Goal: Find specific page/section: Find specific page/section

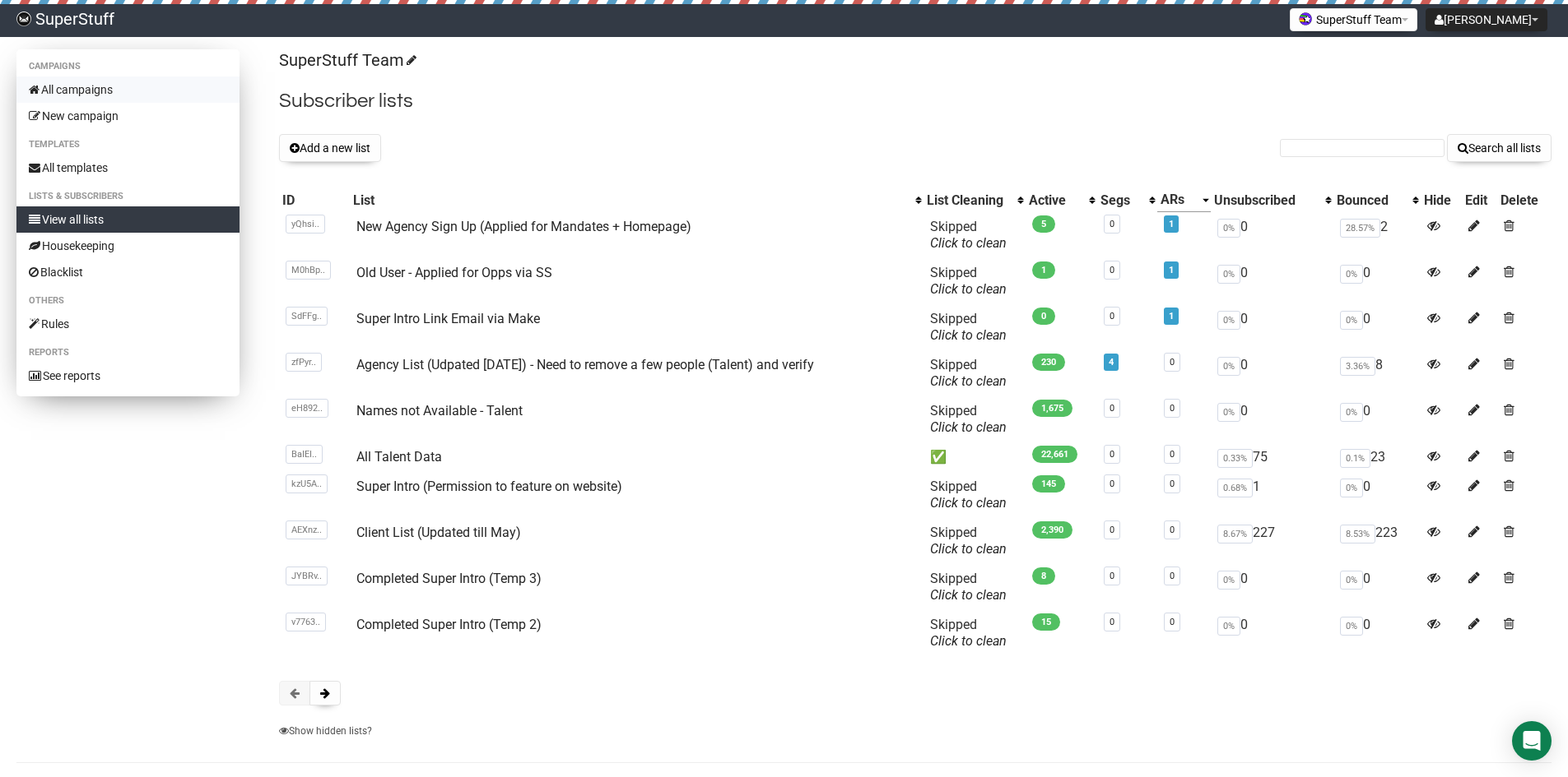
click at [101, 92] on link "All campaigns" at bounding box center [128, 90] width 223 height 27
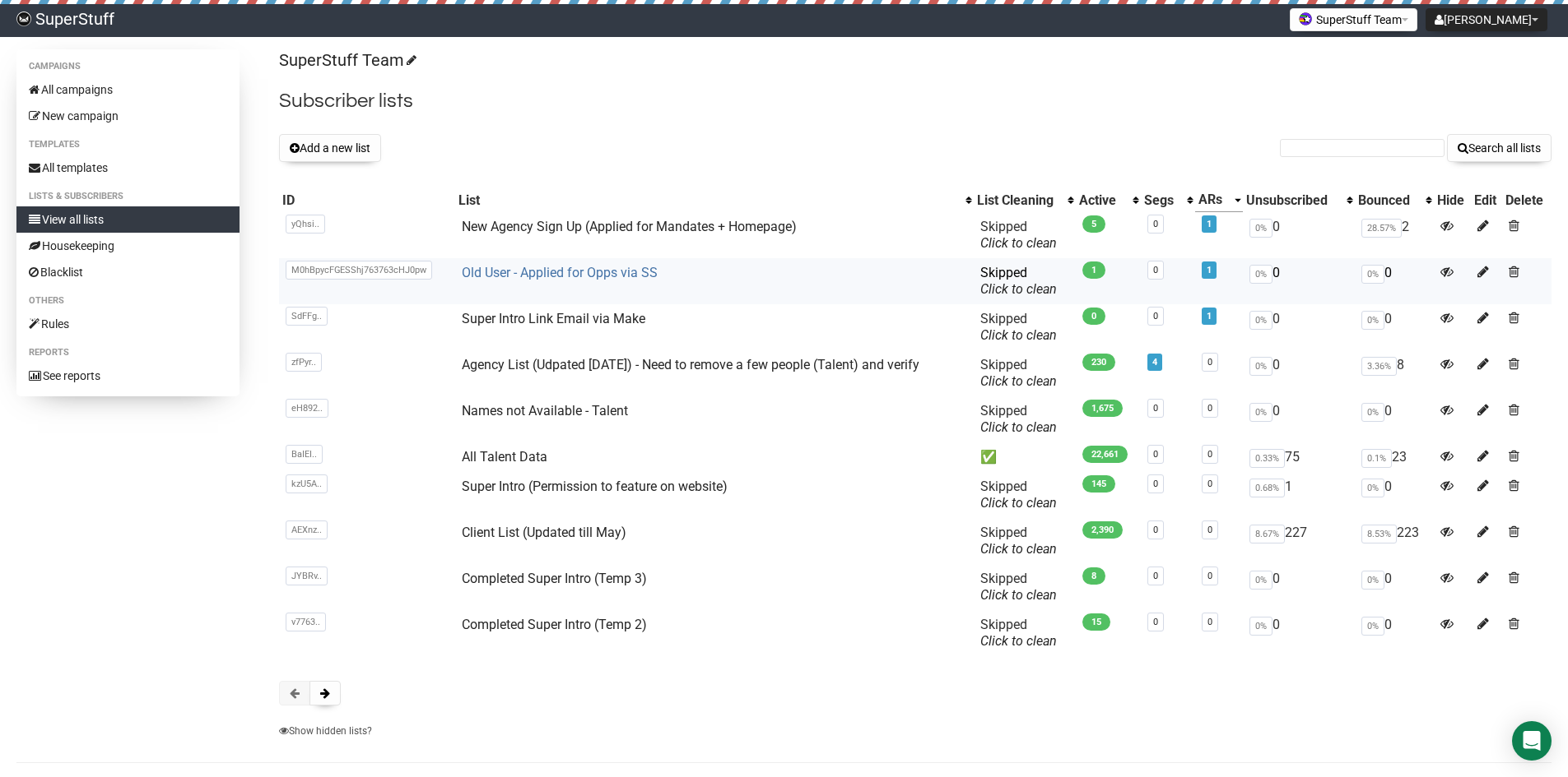
click at [533, 273] on link "Old User - Applied for Opps via SS" at bounding box center [560, 272] width 196 height 16
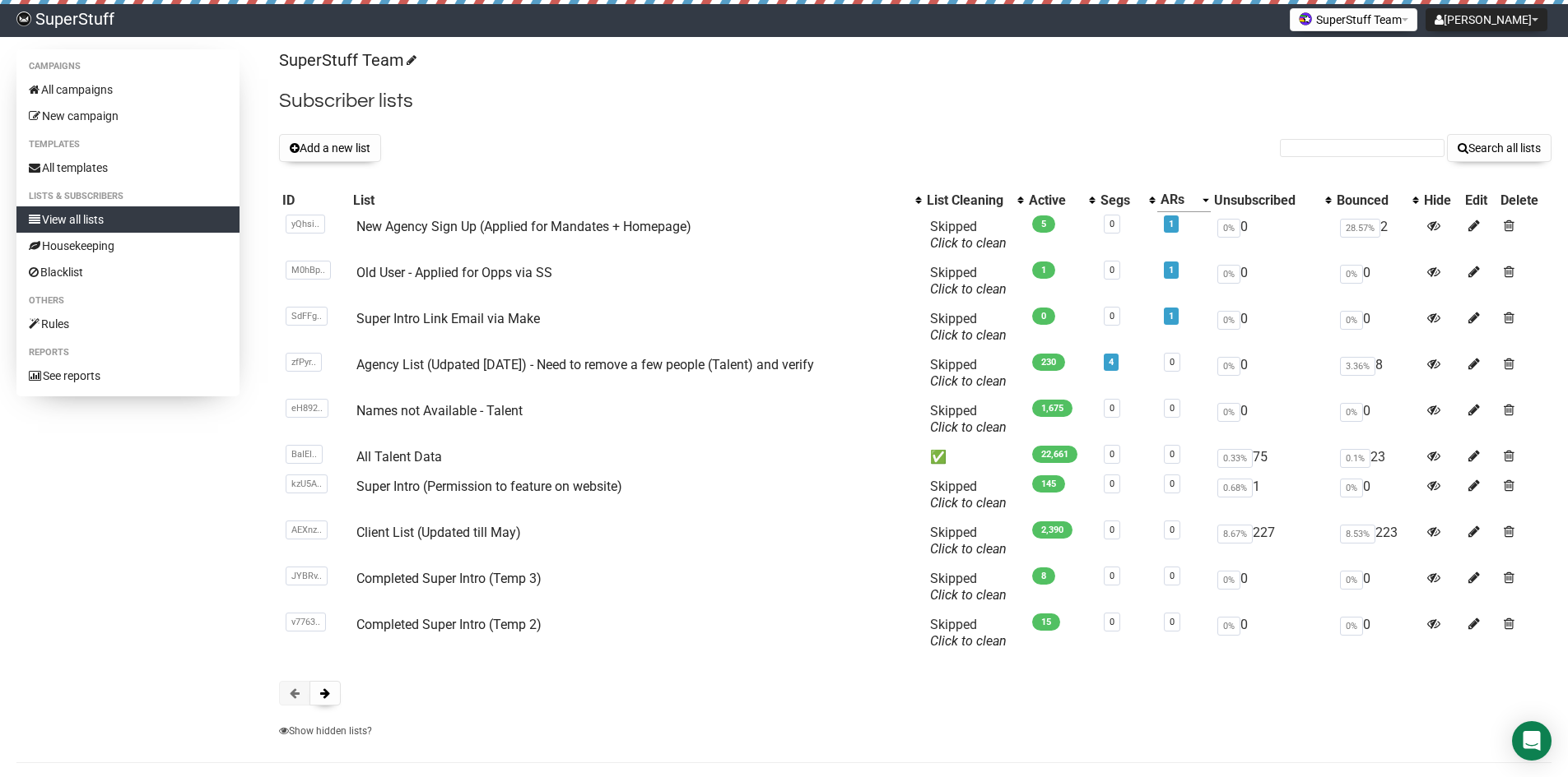
click at [320, 707] on div "SuperStuff Team Subscriber lists Add a new list Search all lists List name Sing…" at bounding box center [915, 398] width 1272 height 698
click at [320, 694] on span at bounding box center [325, 693] width 10 height 12
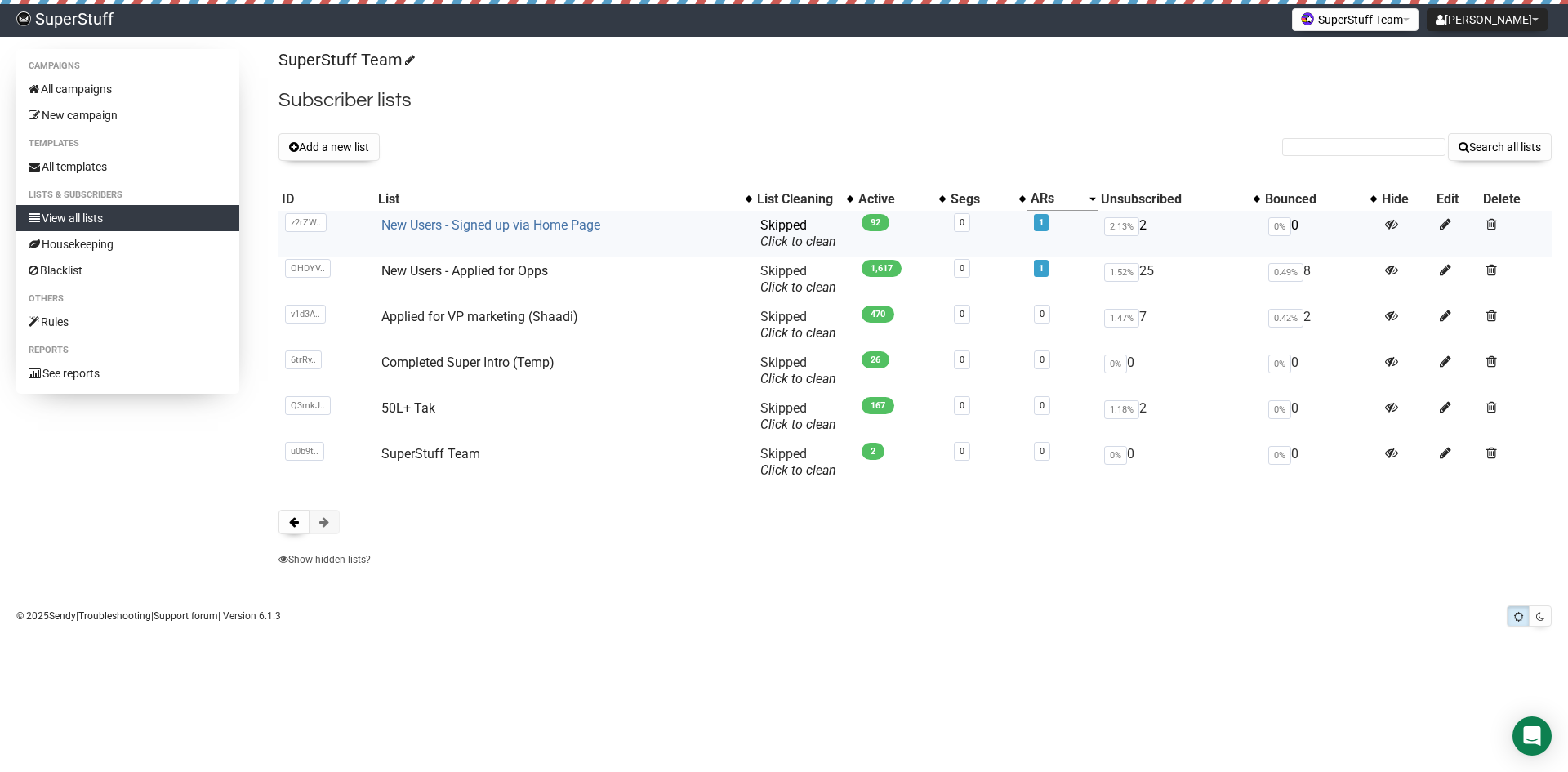
click at [515, 229] on link "New Users - Signed up via Home Page" at bounding box center [491, 225] width 219 height 16
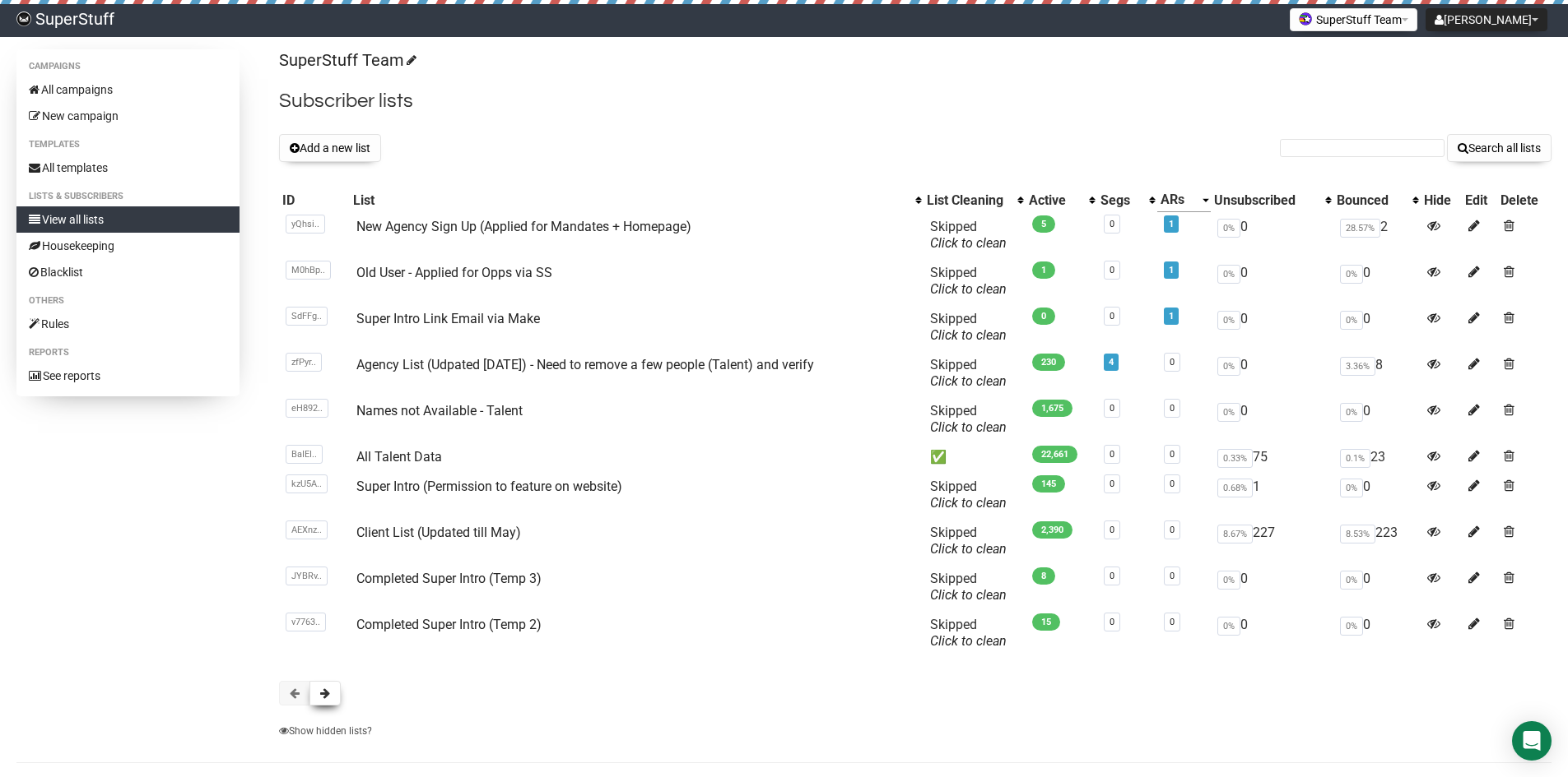
click at [331, 696] on button at bounding box center [326, 693] width 32 height 25
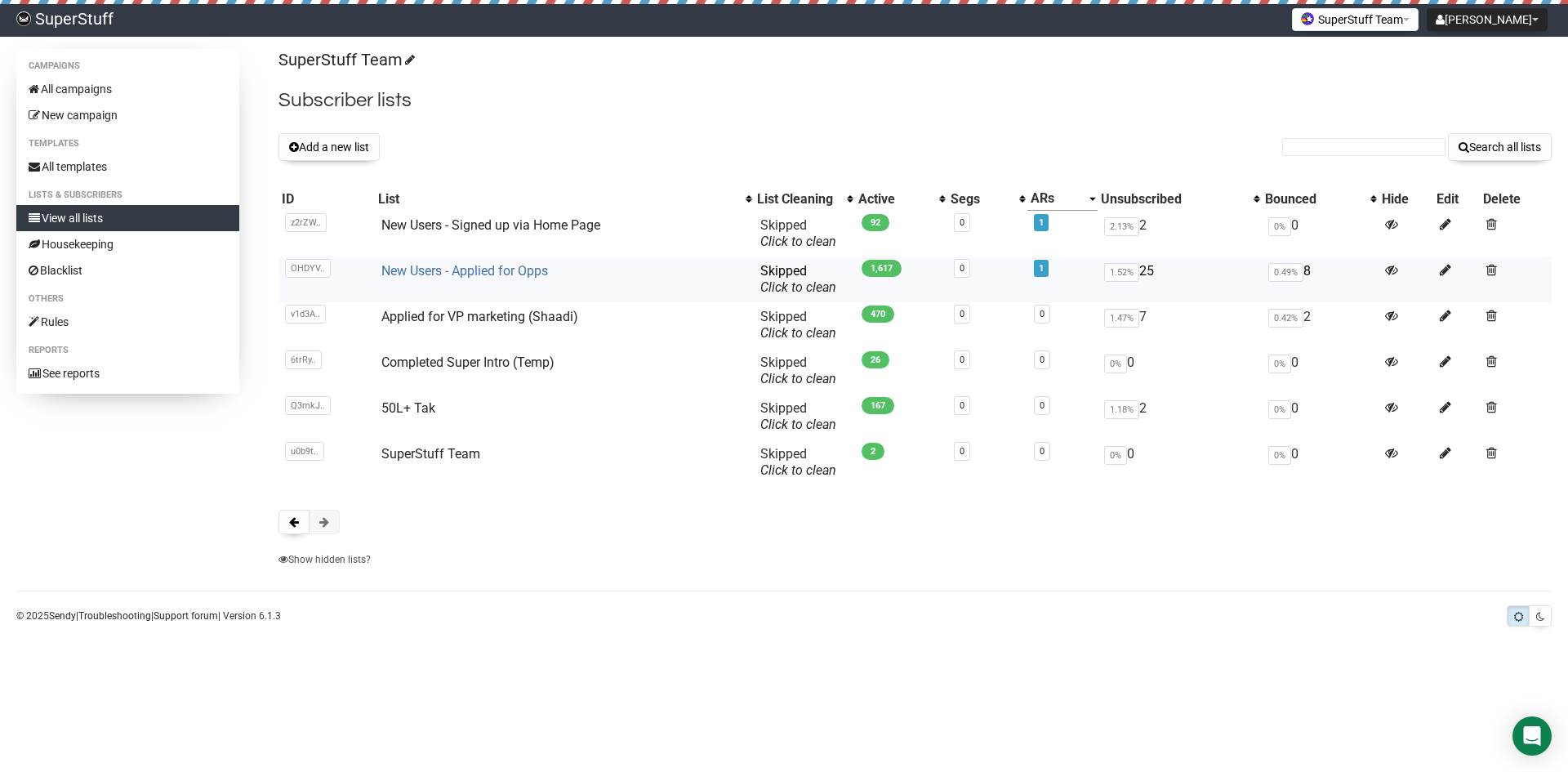
click at [458, 272] on link "New Users - Applied for Opps" at bounding box center [465, 271] width 167 height 16
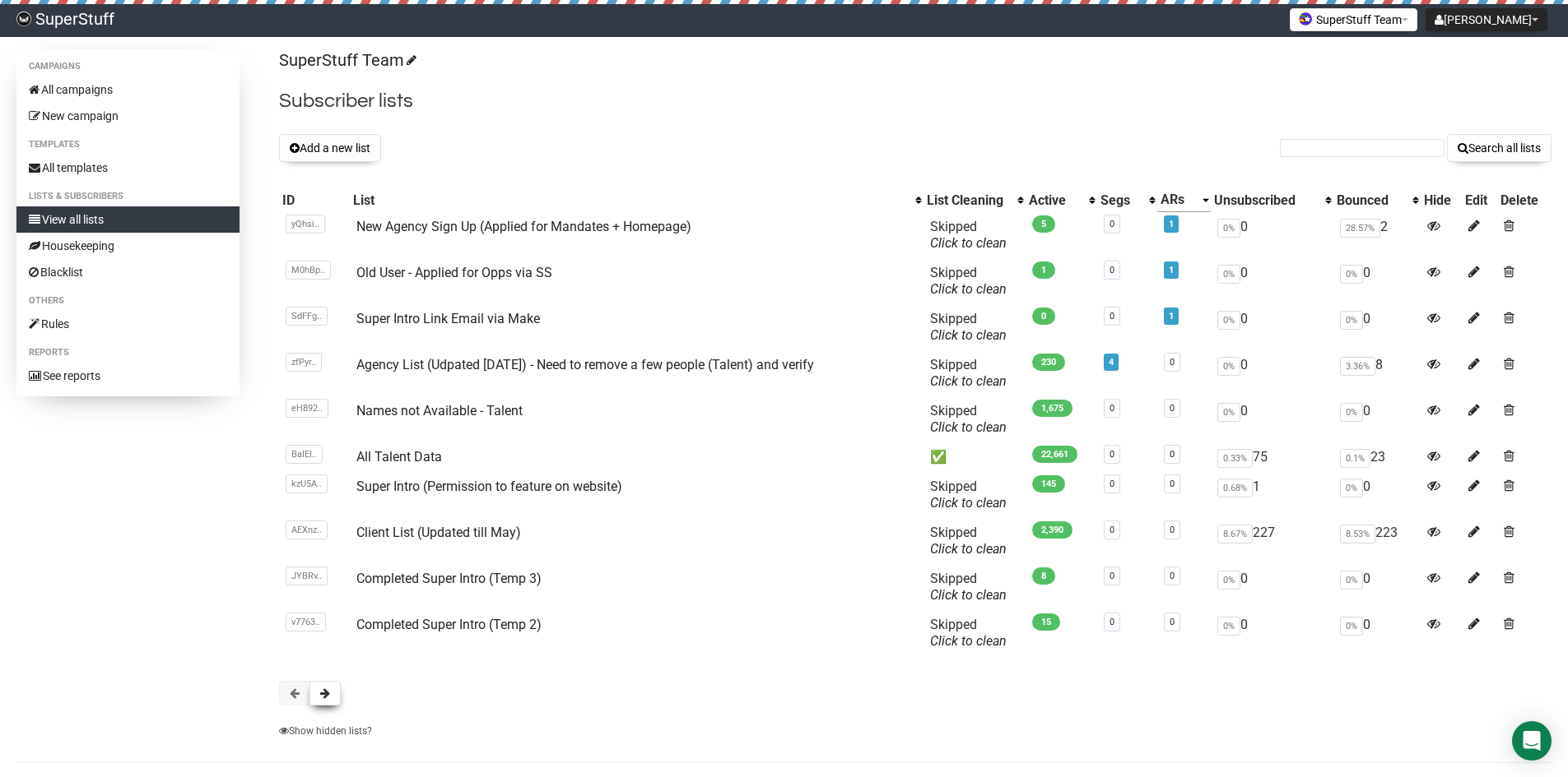
click at [317, 685] on button at bounding box center [326, 693] width 32 height 25
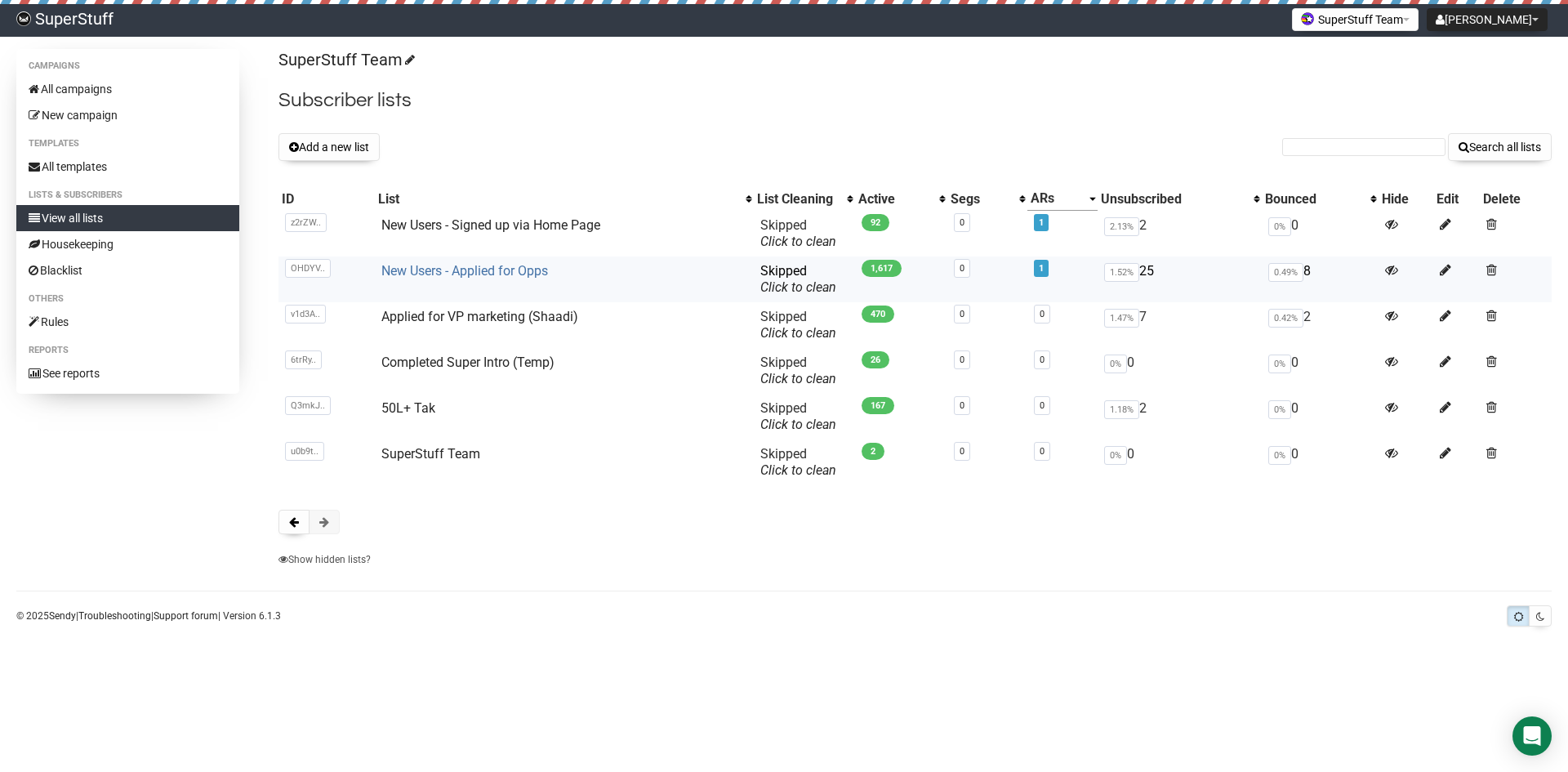
click at [521, 274] on link "New Users - Applied for Opps" at bounding box center [465, 271] width 167 height 16
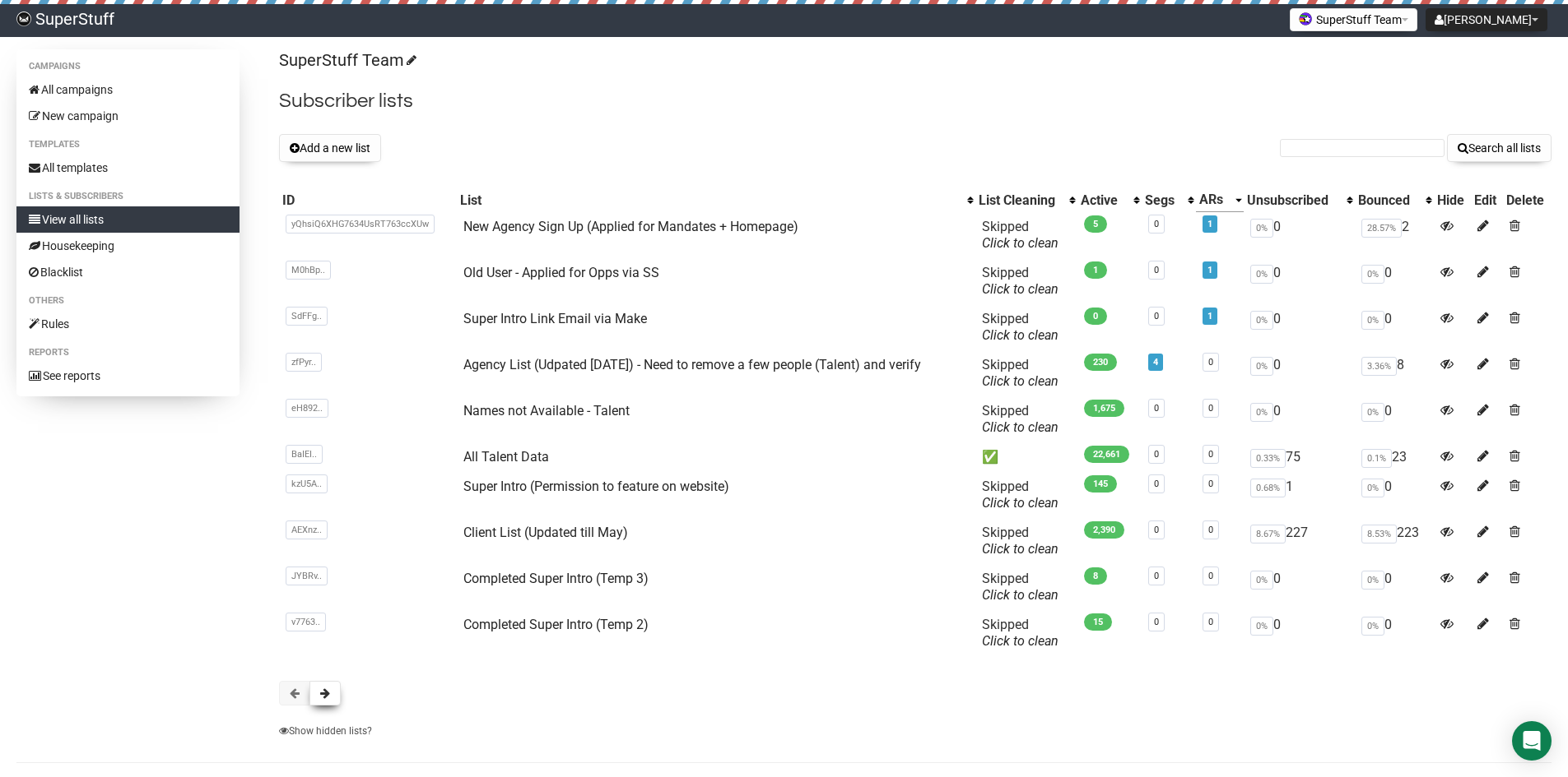
click at [320, 690] on span at bounding box center [325, 693] width 10 height 12
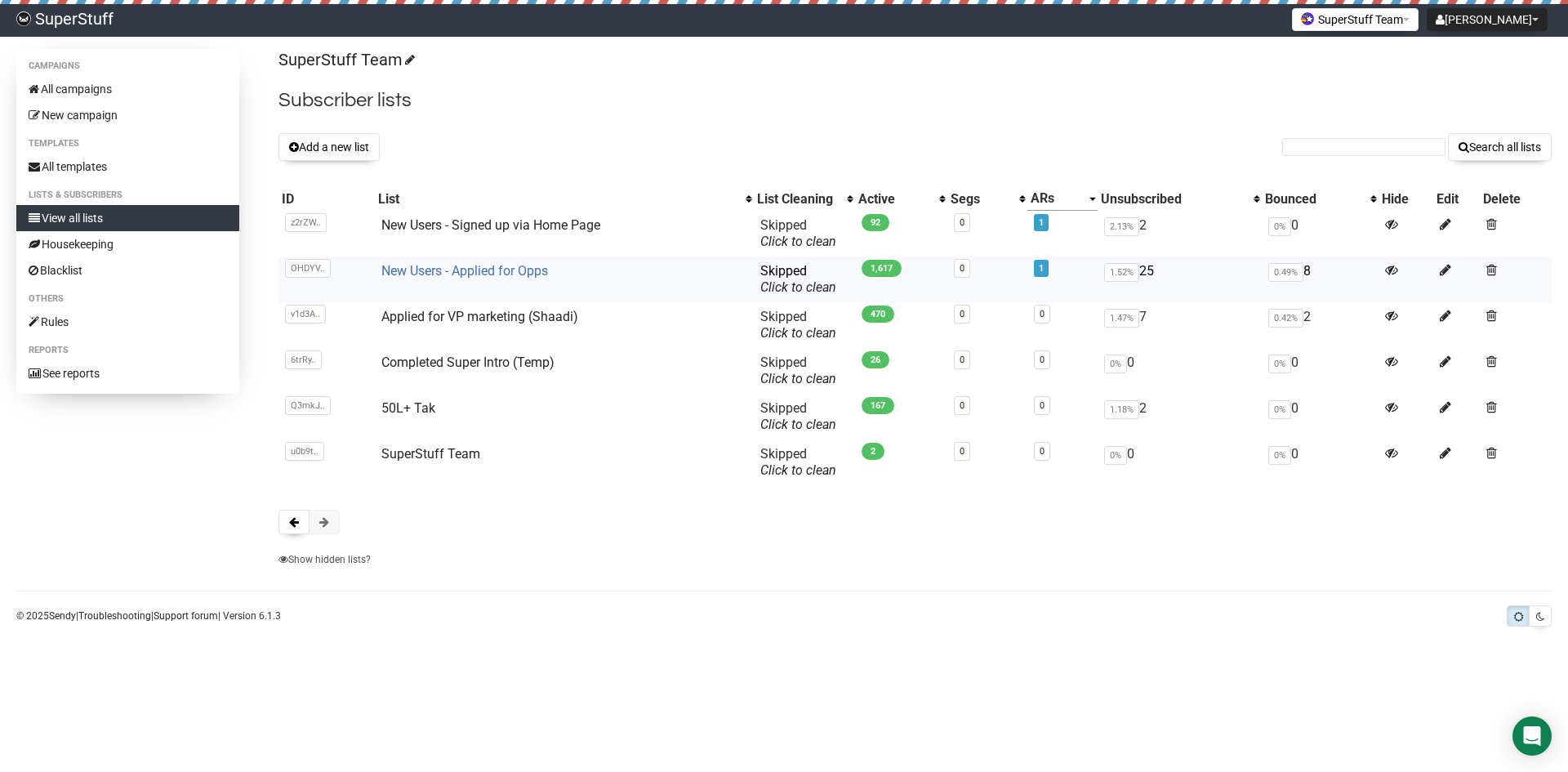
click at [500, 271] on link "New Users - Applied for Opps" at bounding box center [465, 271] width 167 height 16
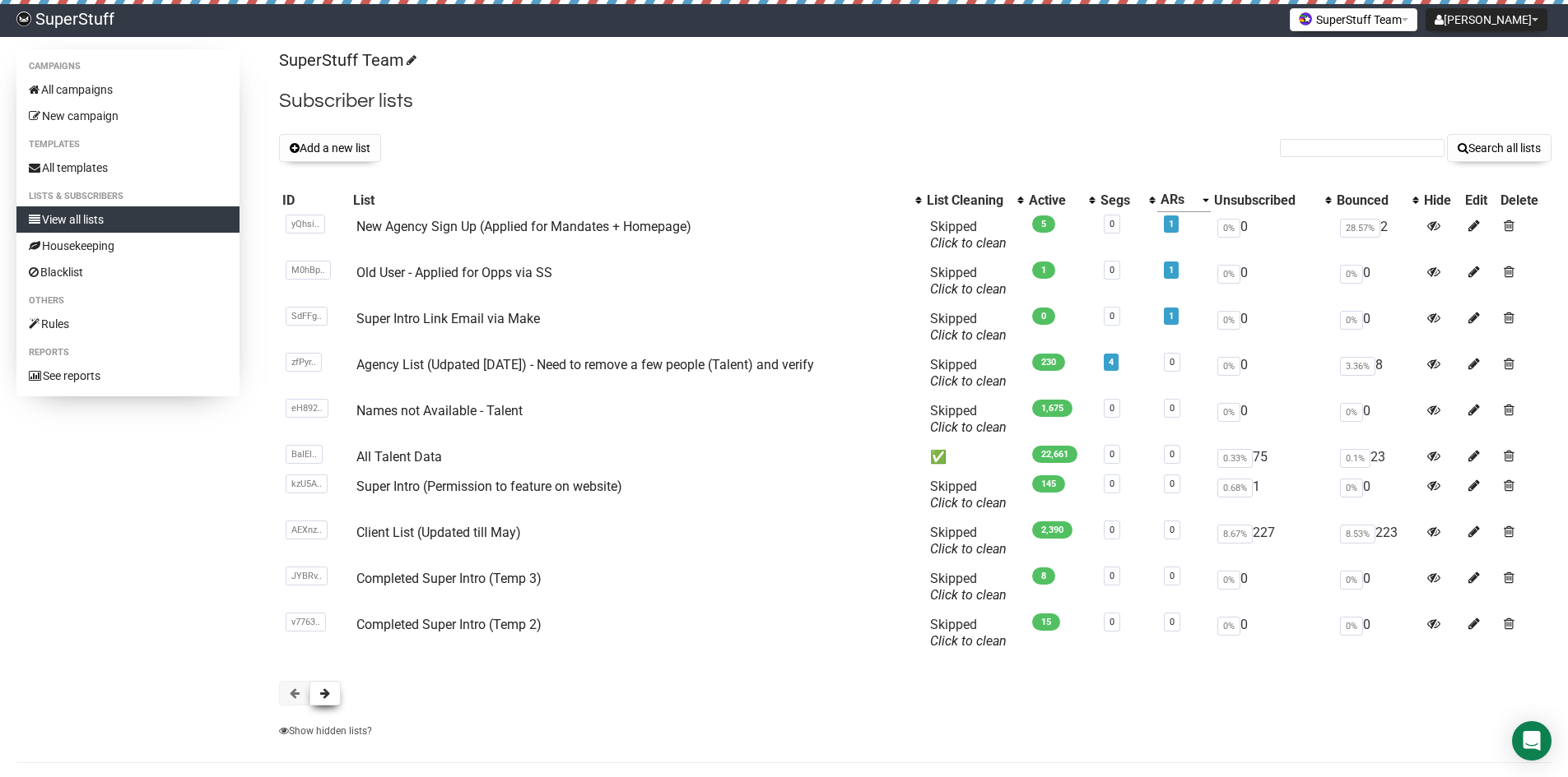
click at [326, 687] on span at bounding box center [325, 693] width 10 height 12
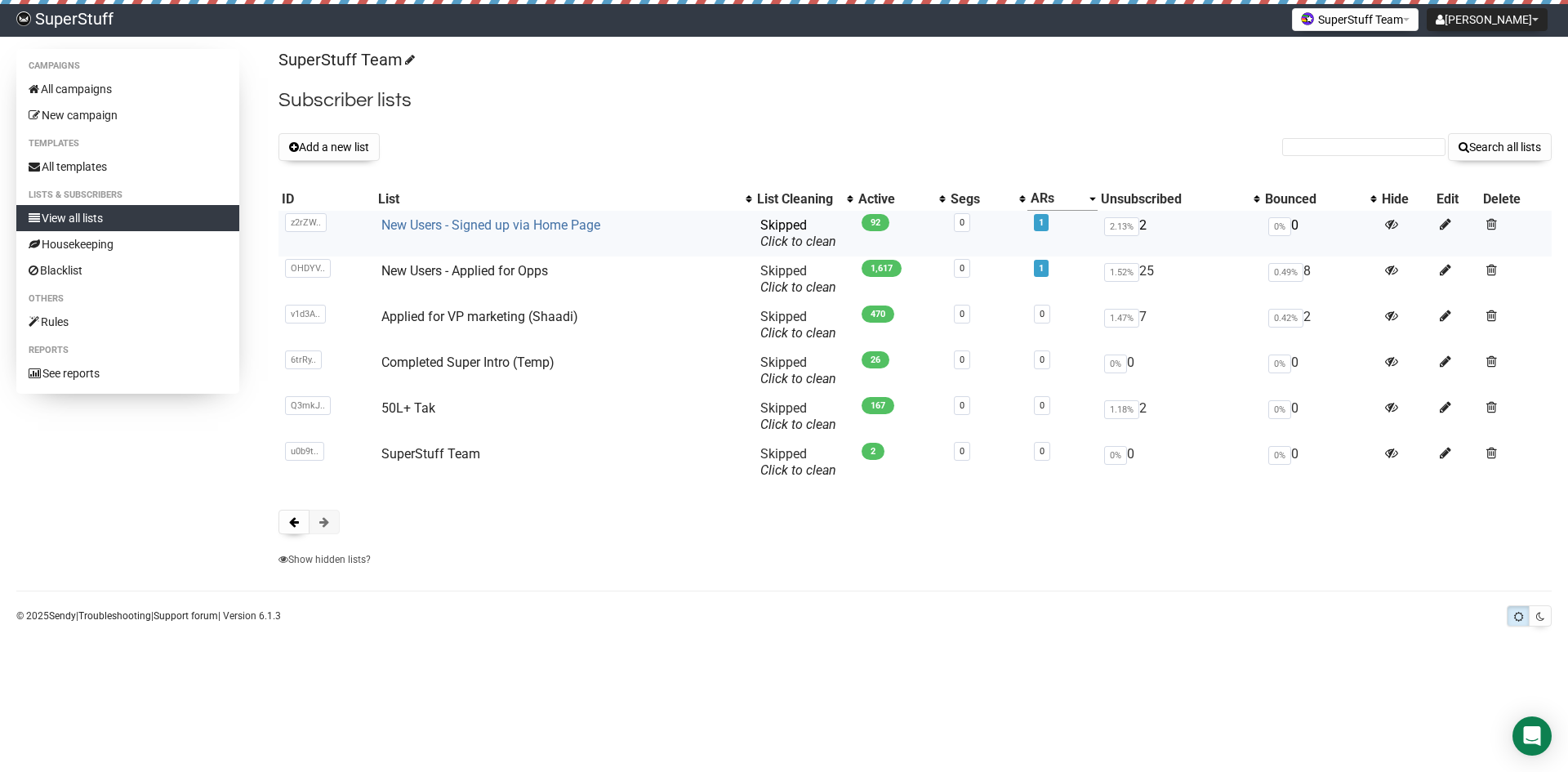
click at [453, 224] on link "New Users - Signed up via Home Page" at bounding box center [491, 225] width 219 height 16
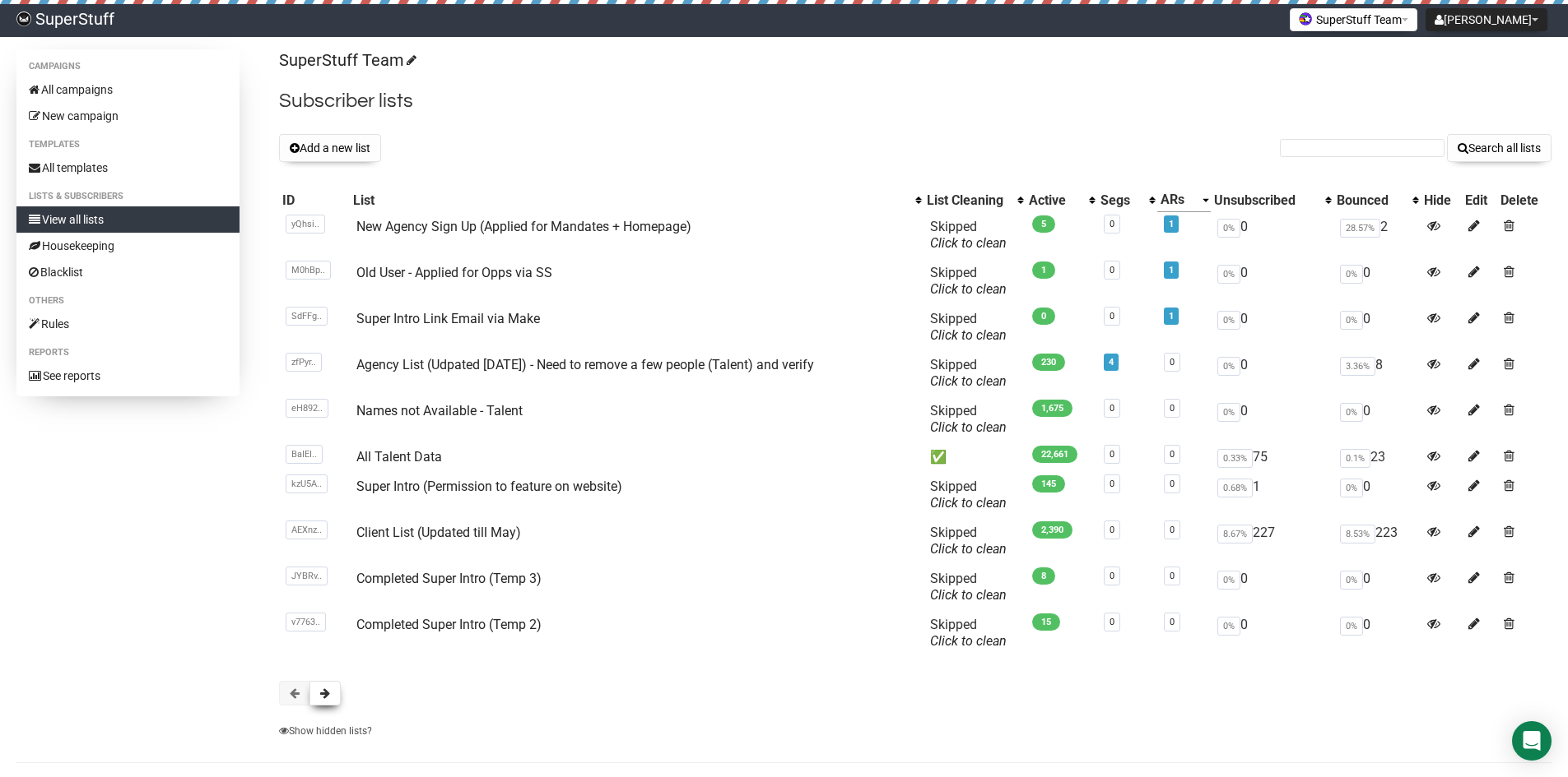
click at [323, 686] on button at bounding box center [326, 693] width 32 height 25
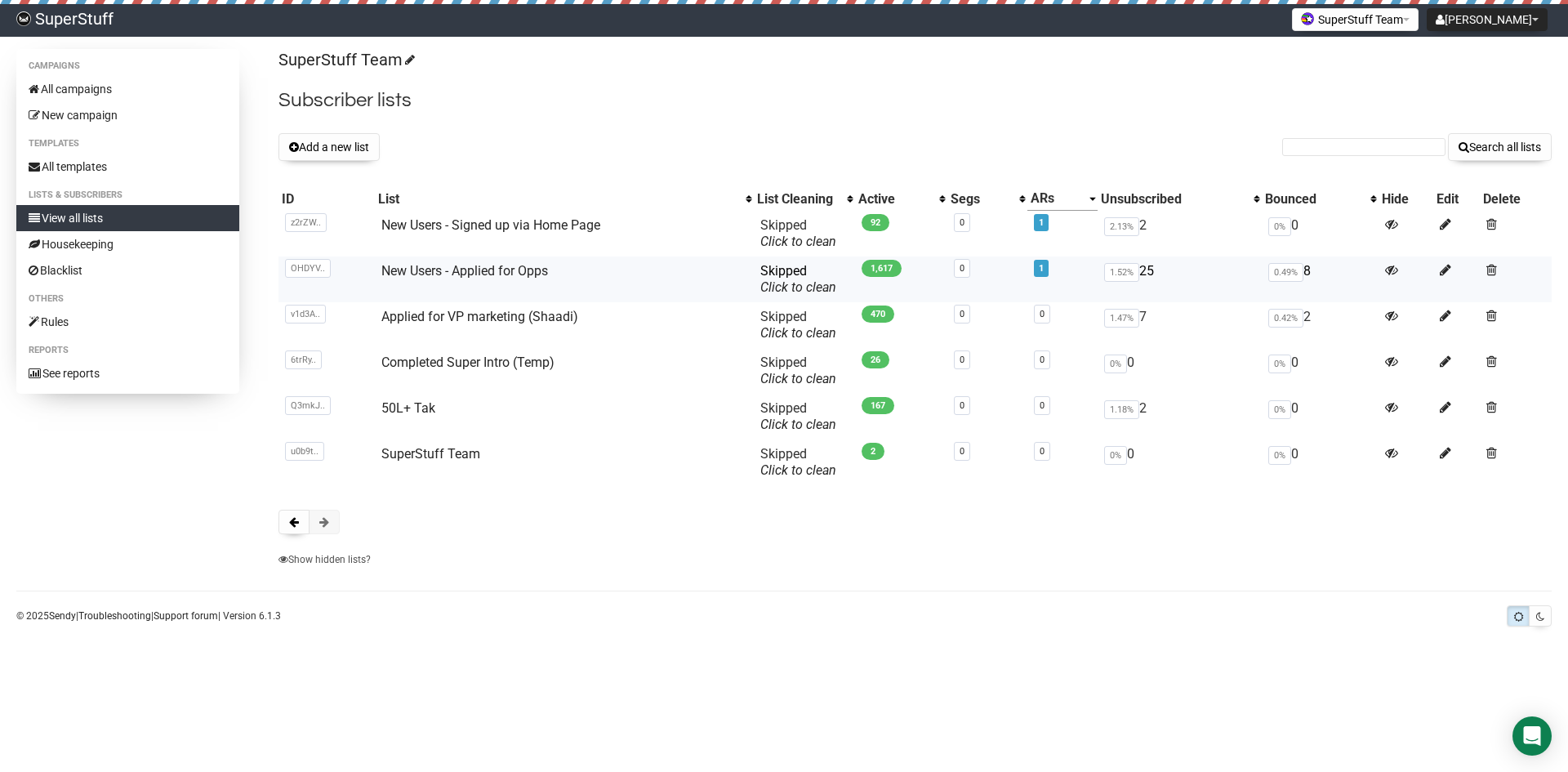
click at [438, 261] on td "New Users - Applied for Opps" at bounding box center [565, 279] width 379 height 45
click at [438, 268] on link "New Users - Applied for Opps" at bounding box center [465, 271] width 167 height 16
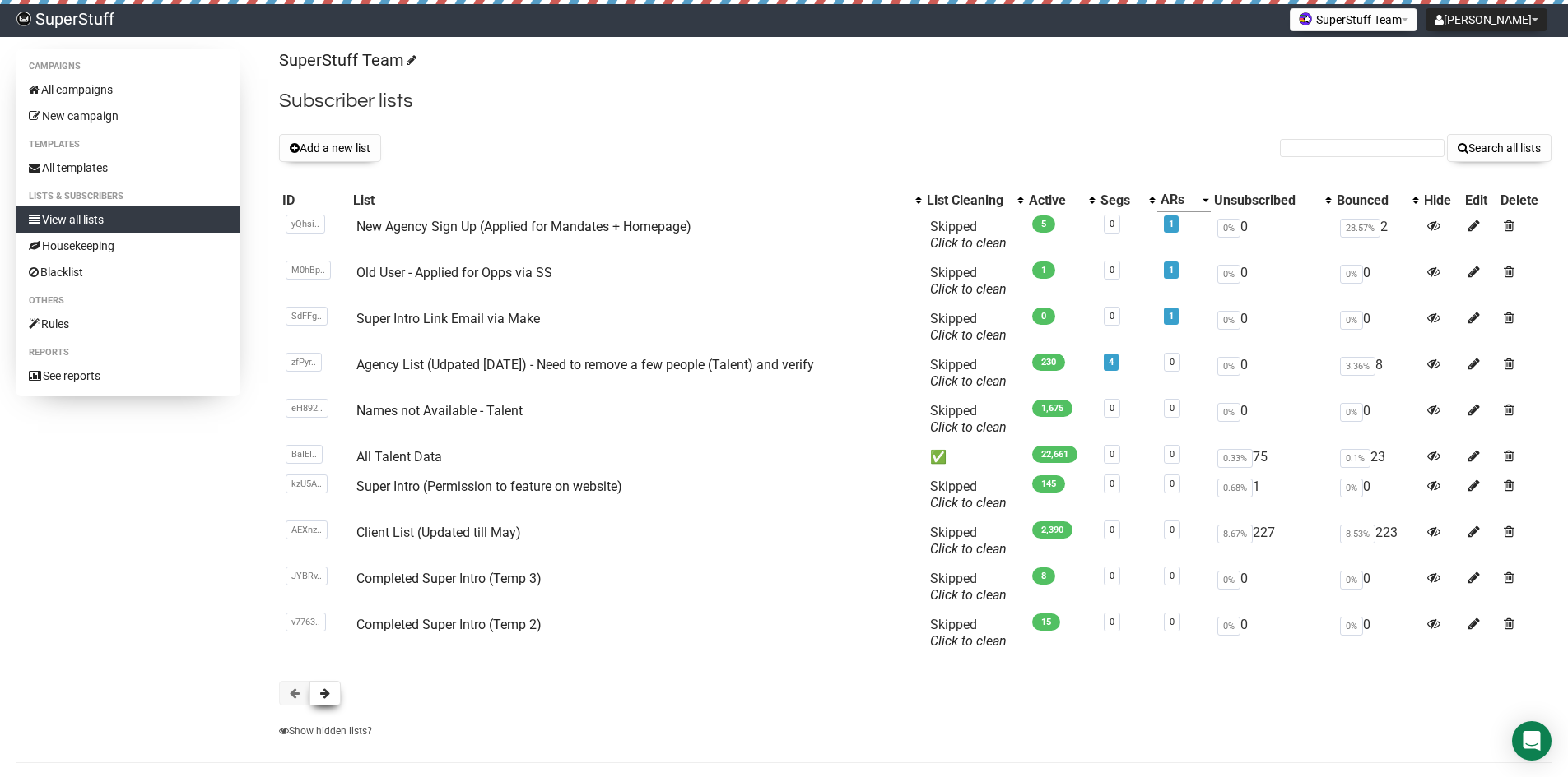
click at [331, 693] on button at bounding box center [326, 693] width 32 height 25
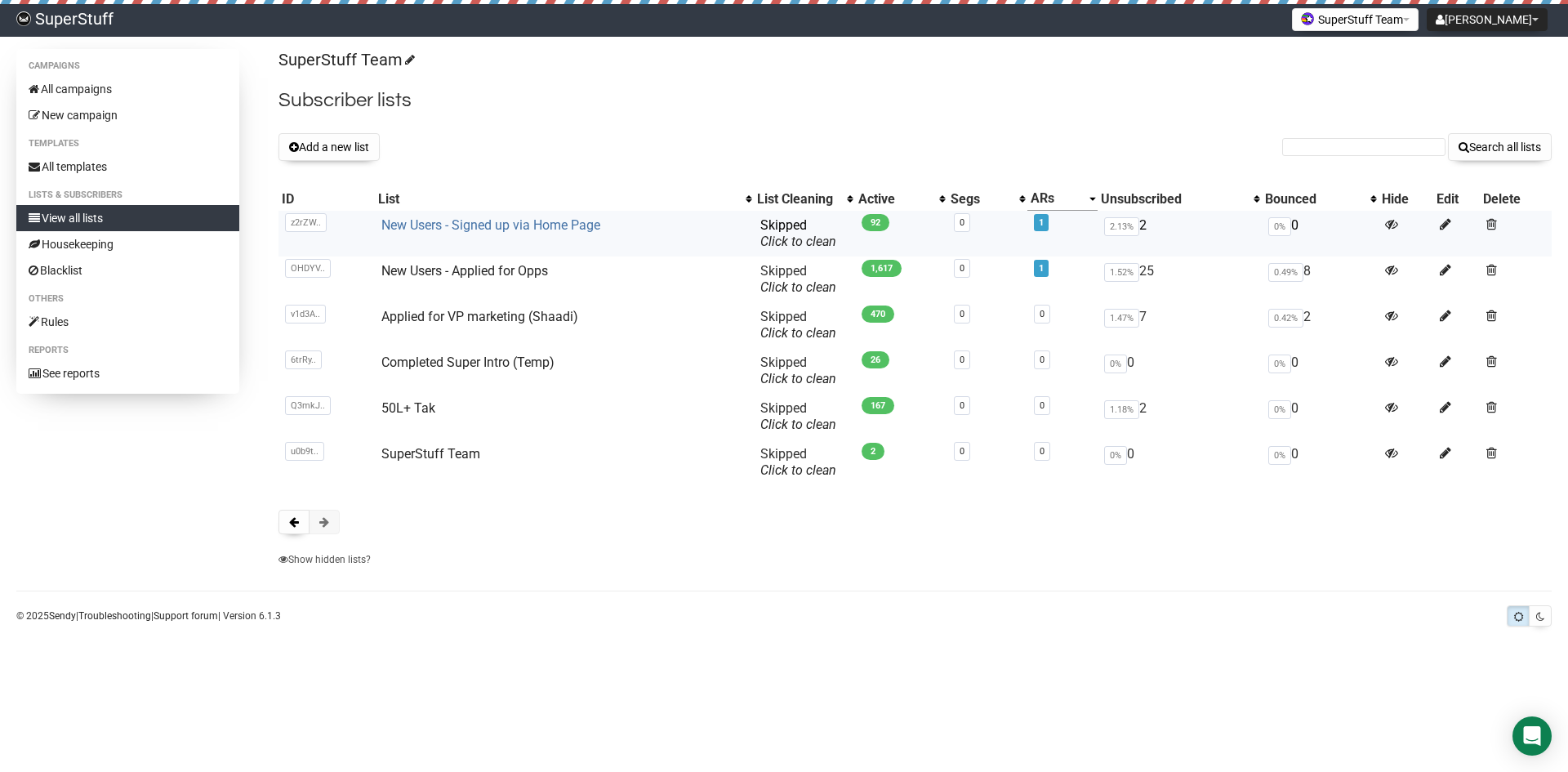
click at [465, 223] on link "New Users - Signed up via Home Page" at bounding box center [491, 225] width 219 height 16
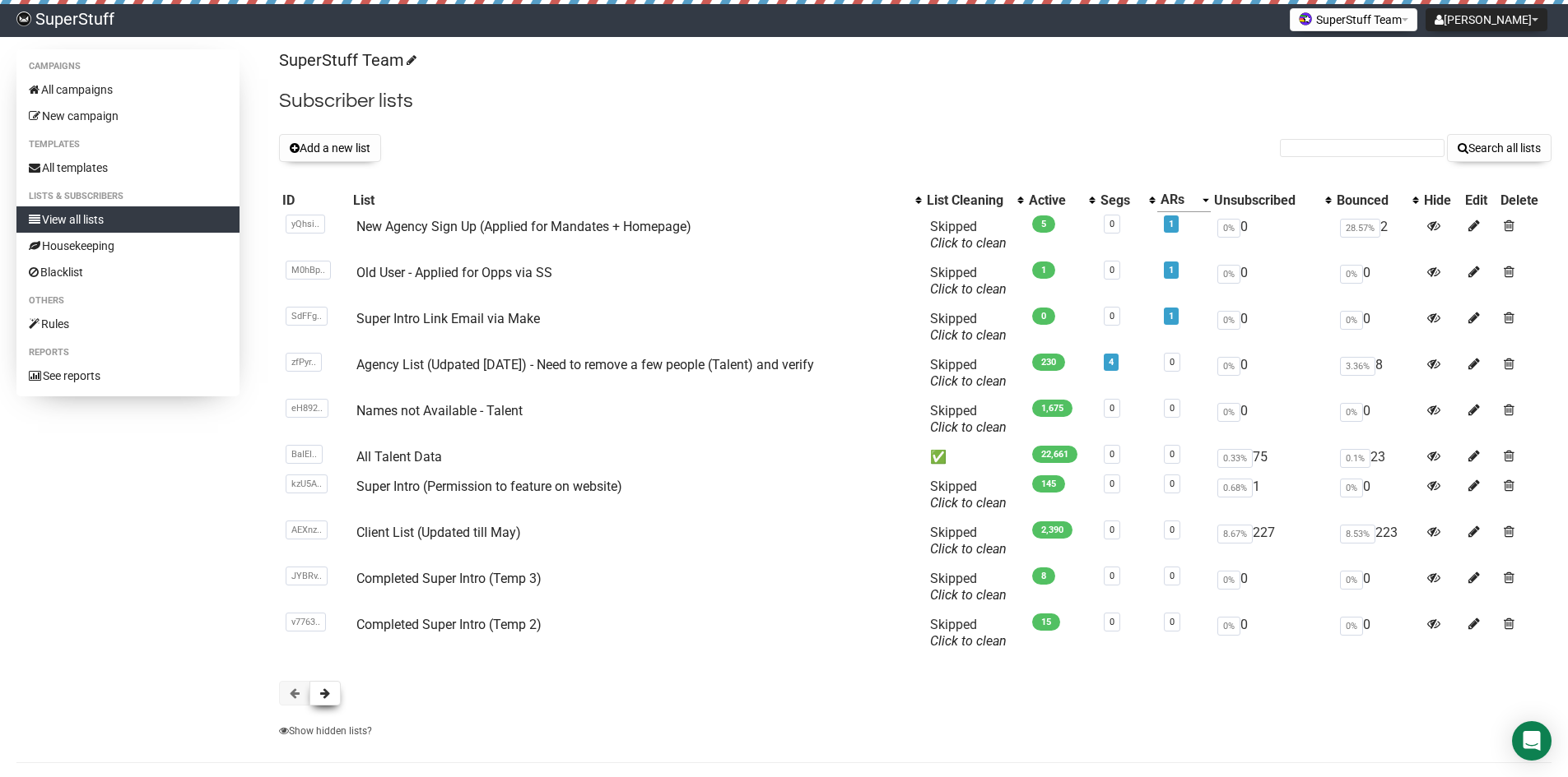
click at [335, 699] on button at bounding box center [326, 693] width 32 height 25
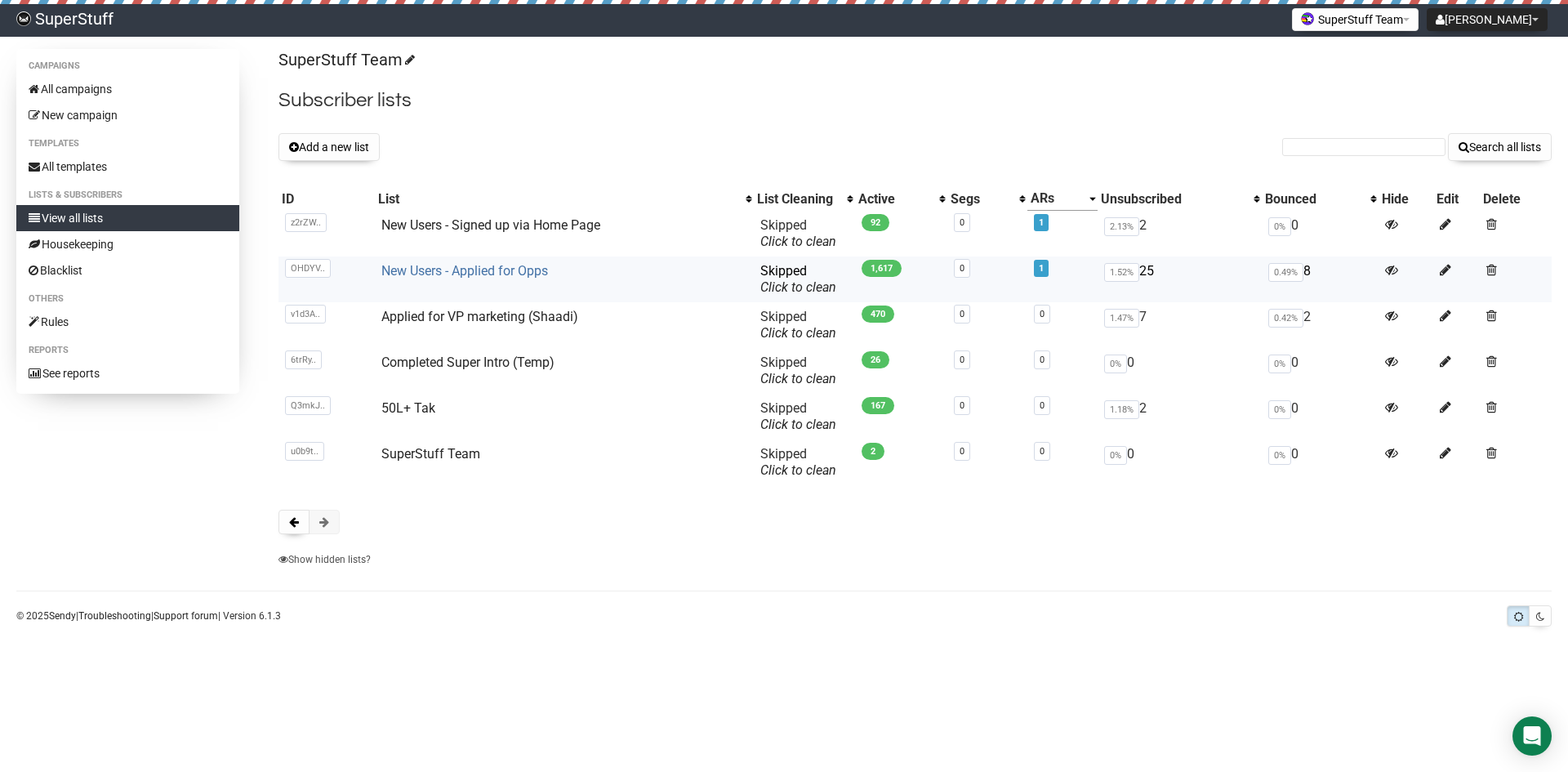
click at [463, 269] on link "New Users - Applied for Opps" at bounding box center [465, 271] width 167 height 16
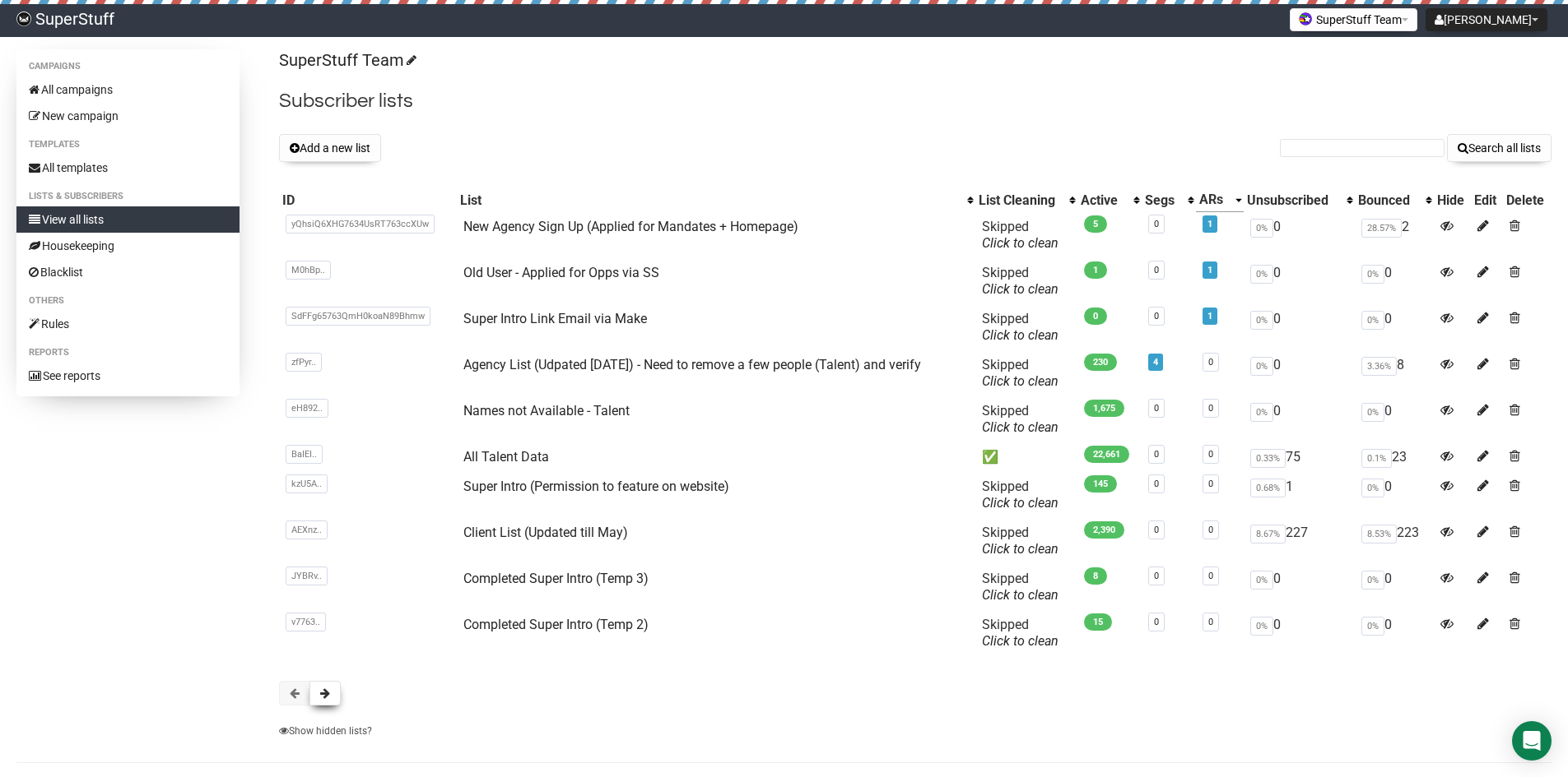
click at [328, 691] on span at bounding box center [325, 693] width 10 height 12
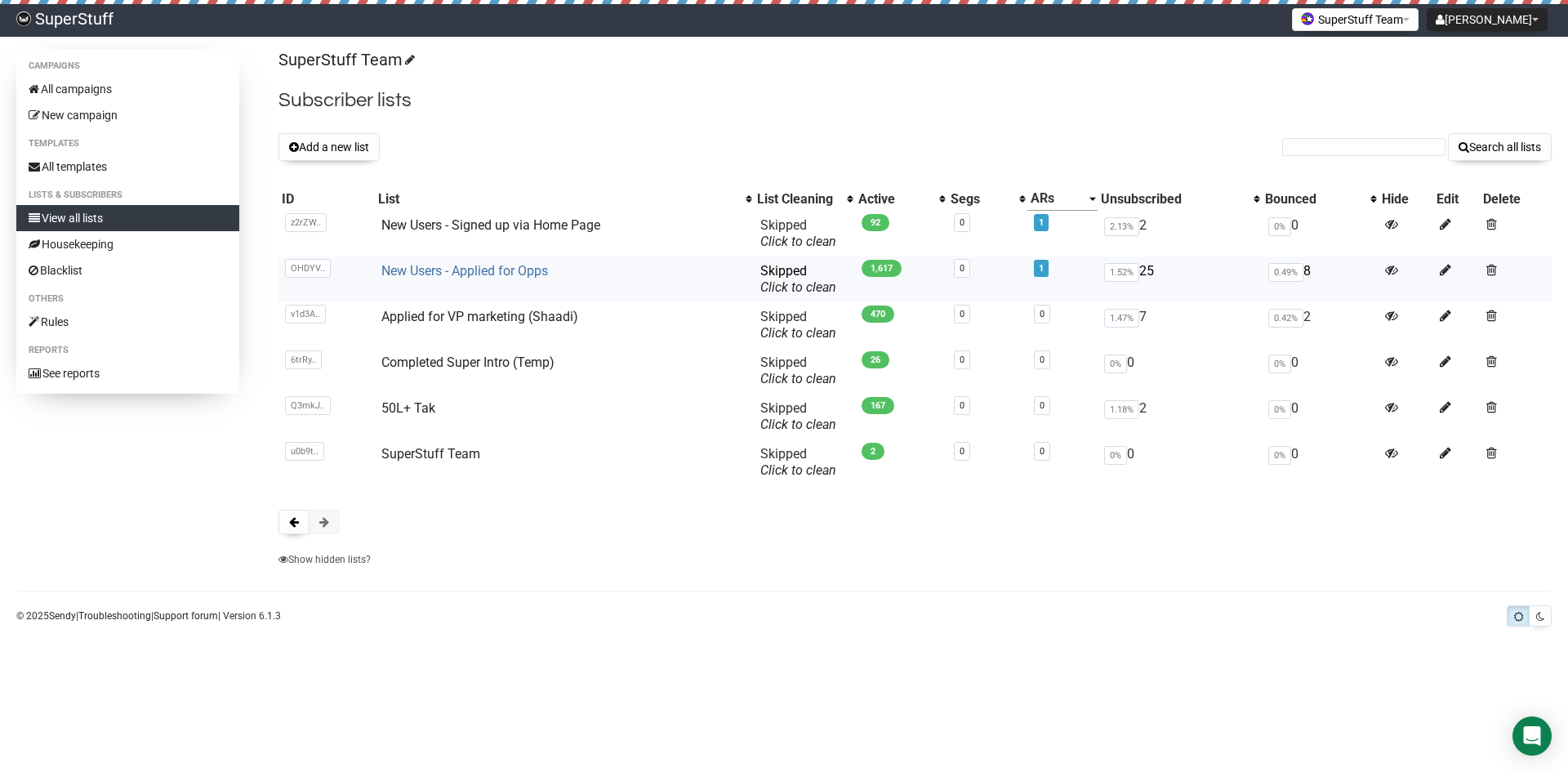
click at [512, 266] on link "New Users - Applied for Opps" at bounding box center [465, 271] width 167 height 16
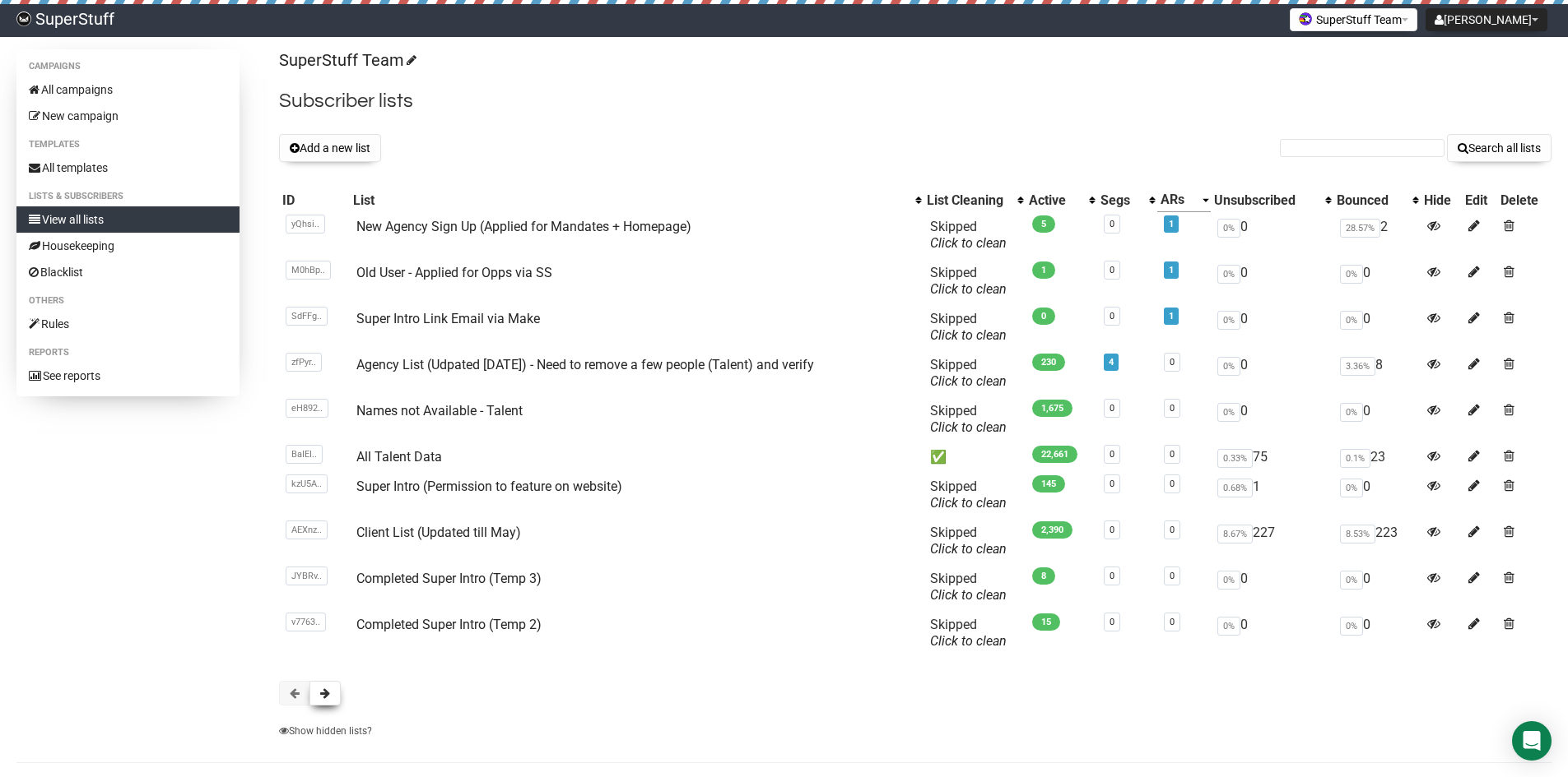
click at [330, 696] on button at bounding box center [326, 693] width 32 height 25
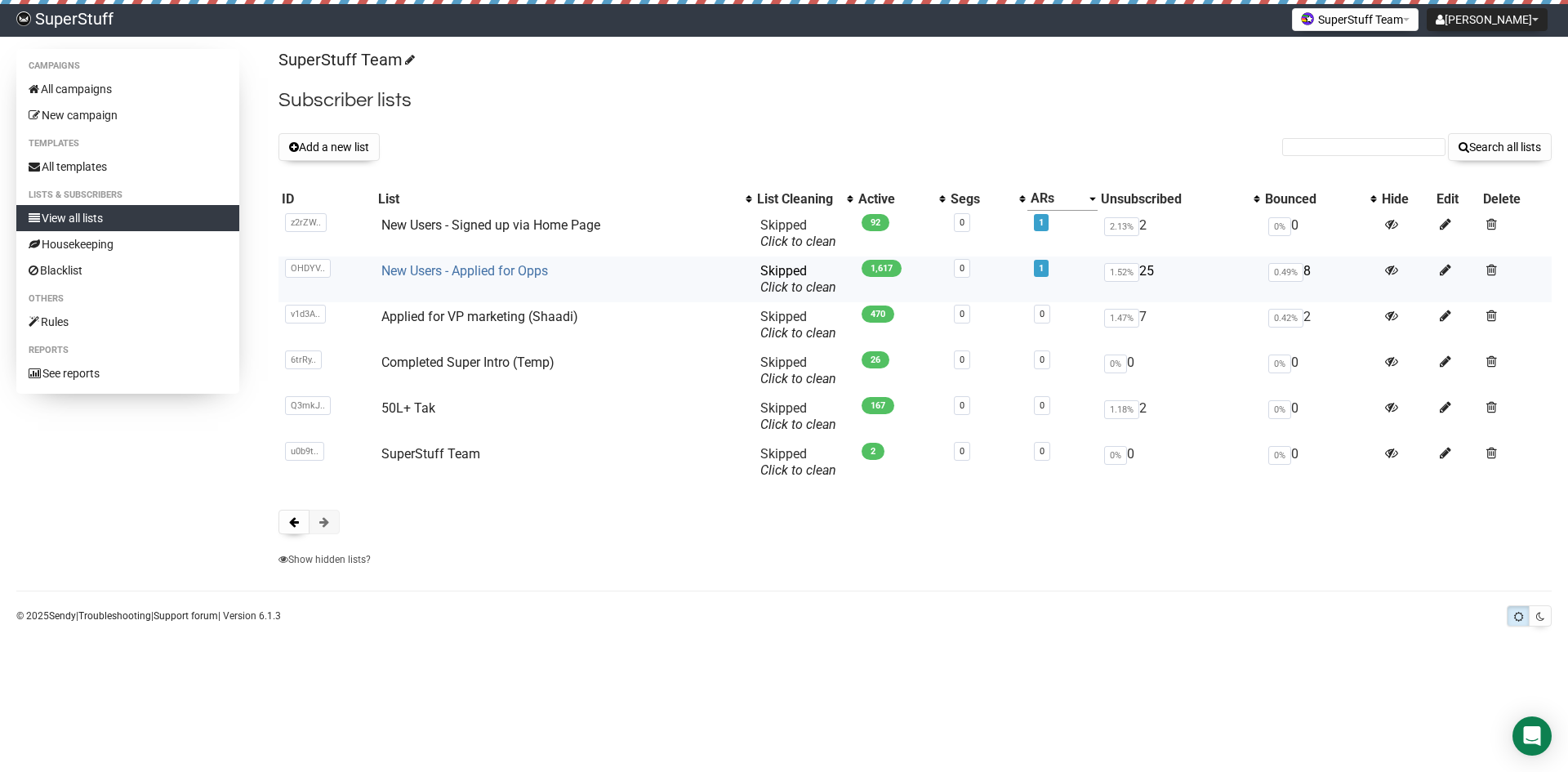
click at [434, 263] on link "New Users - Applied for Opps" at bounding box center [465, 271] width 167 height 16
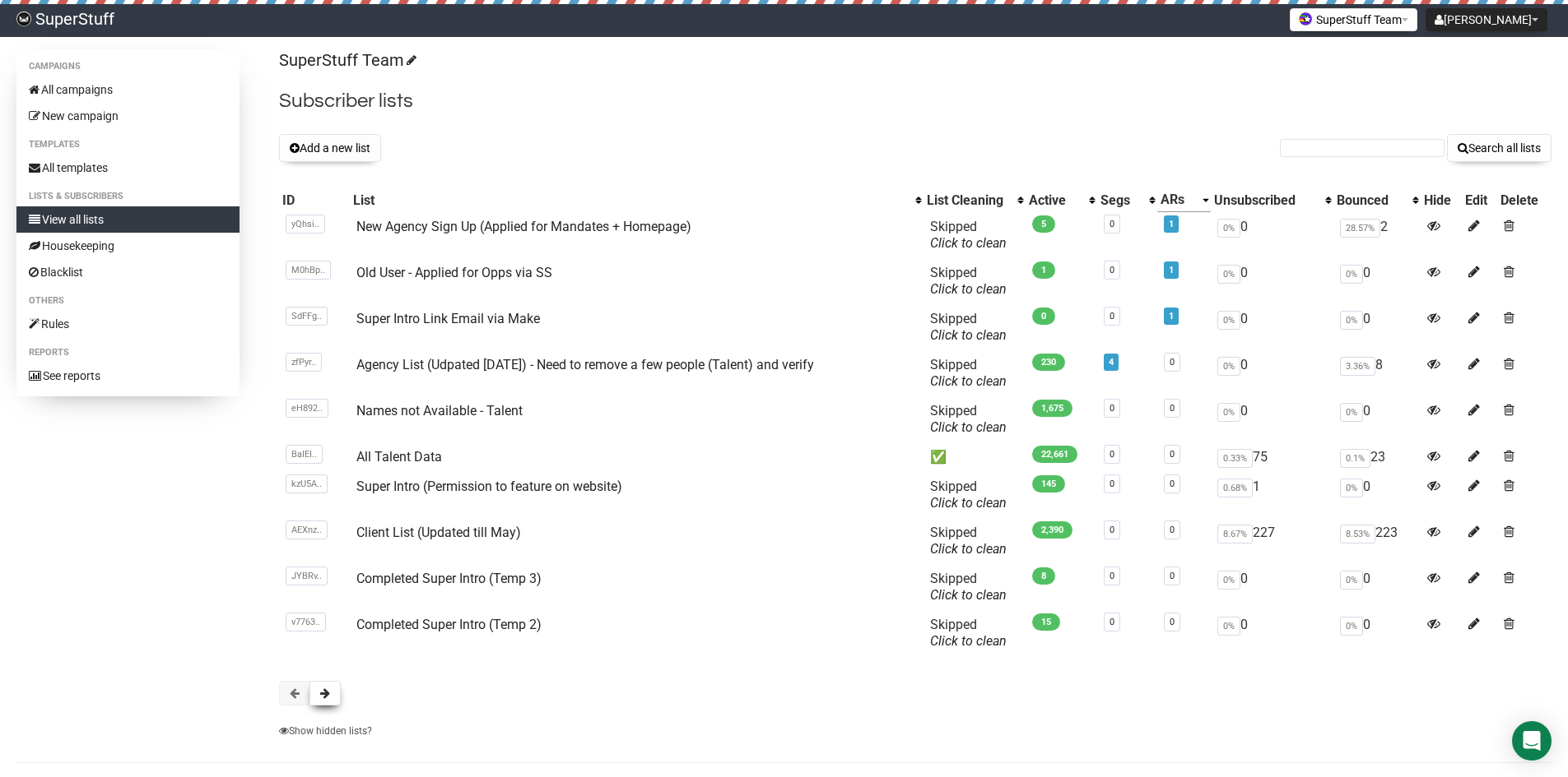
click at [319, 684] on button at bounding box center [326, 693] width 32 height 25
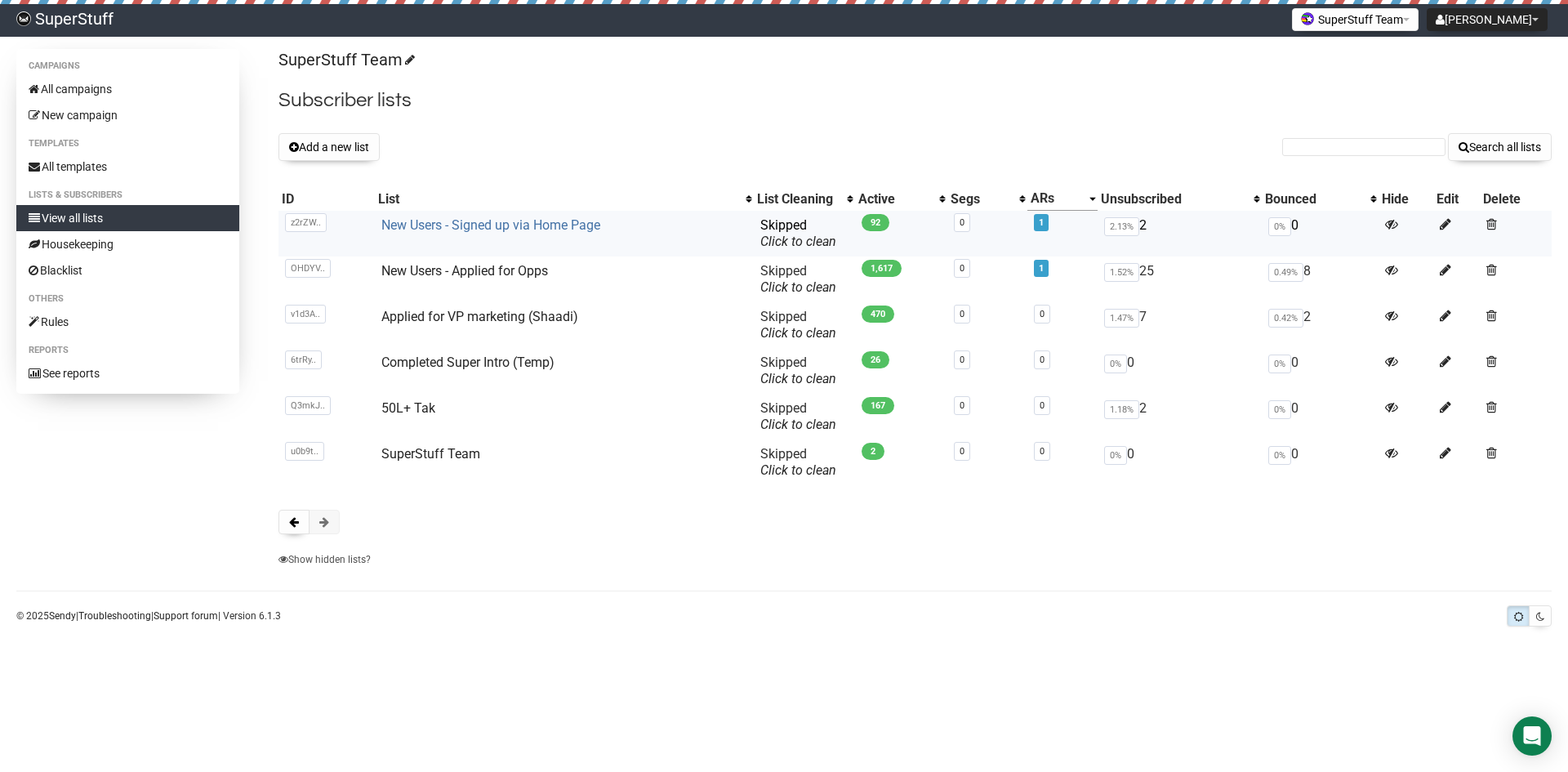
click at [461, 221] on link "New Users - Signed up via Home Page" at bounding box center [491, 225] width 219 height 16
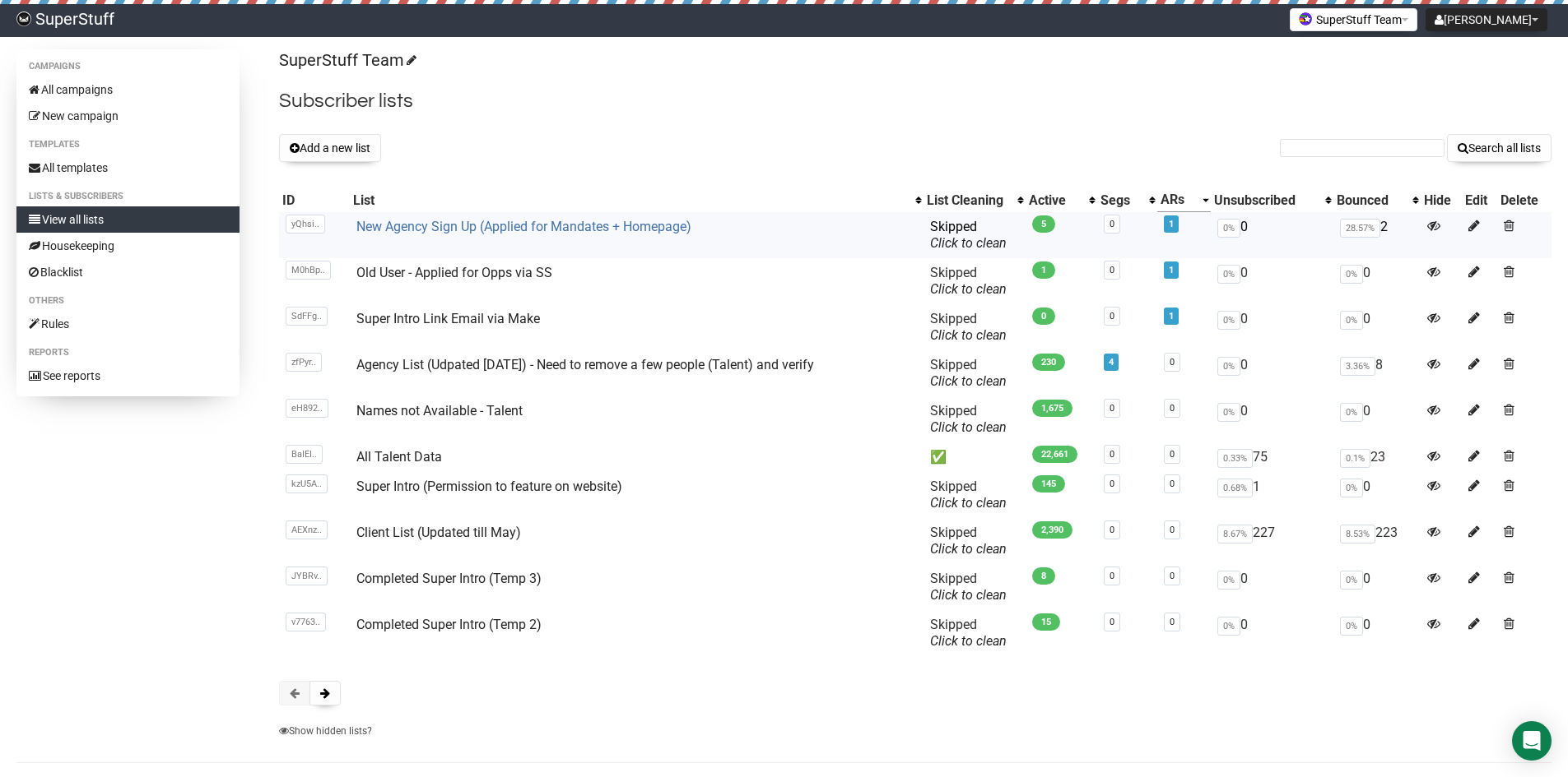
click at [458, 224] on link "New Agency Sign Up (Applied for Mandates + Homepage)" at bounding box center [523, 227] width 335 height 16
click at [467, 275] on link "Old User - Applied for Opps via SS" at bounding box center [454, 272] width 196 height 16
click at [326, 697] on span at bounding box center [325, 693] width 10 height 12
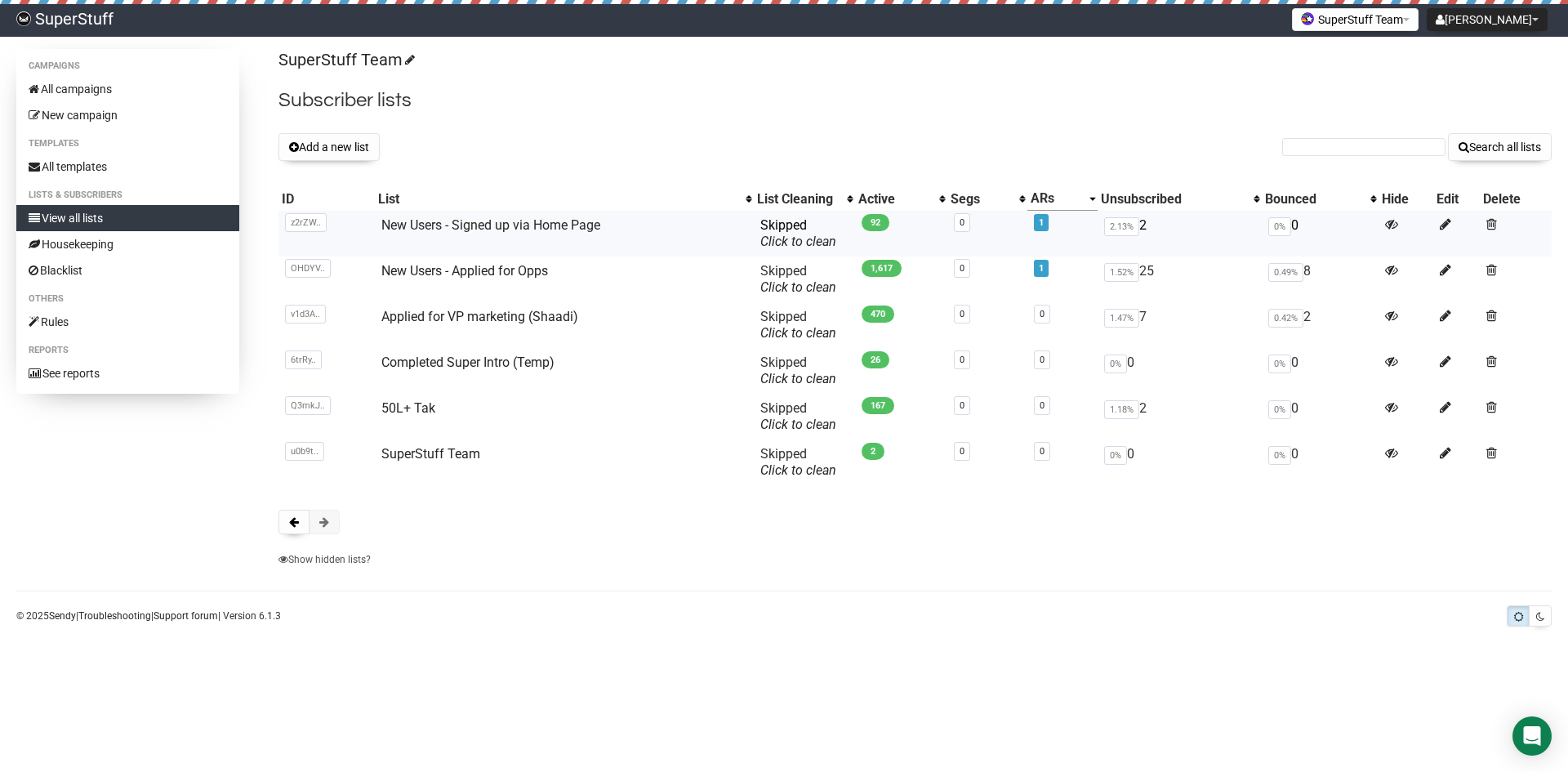
click at [434, 215] on td "New Users - Signed up via Home Page" at bounding box center [565, 233] width 379 height 45
click at [434, 220] on link "New Users - Signed up via Home Page" at bounding box center [491, 225] width 219 height 16
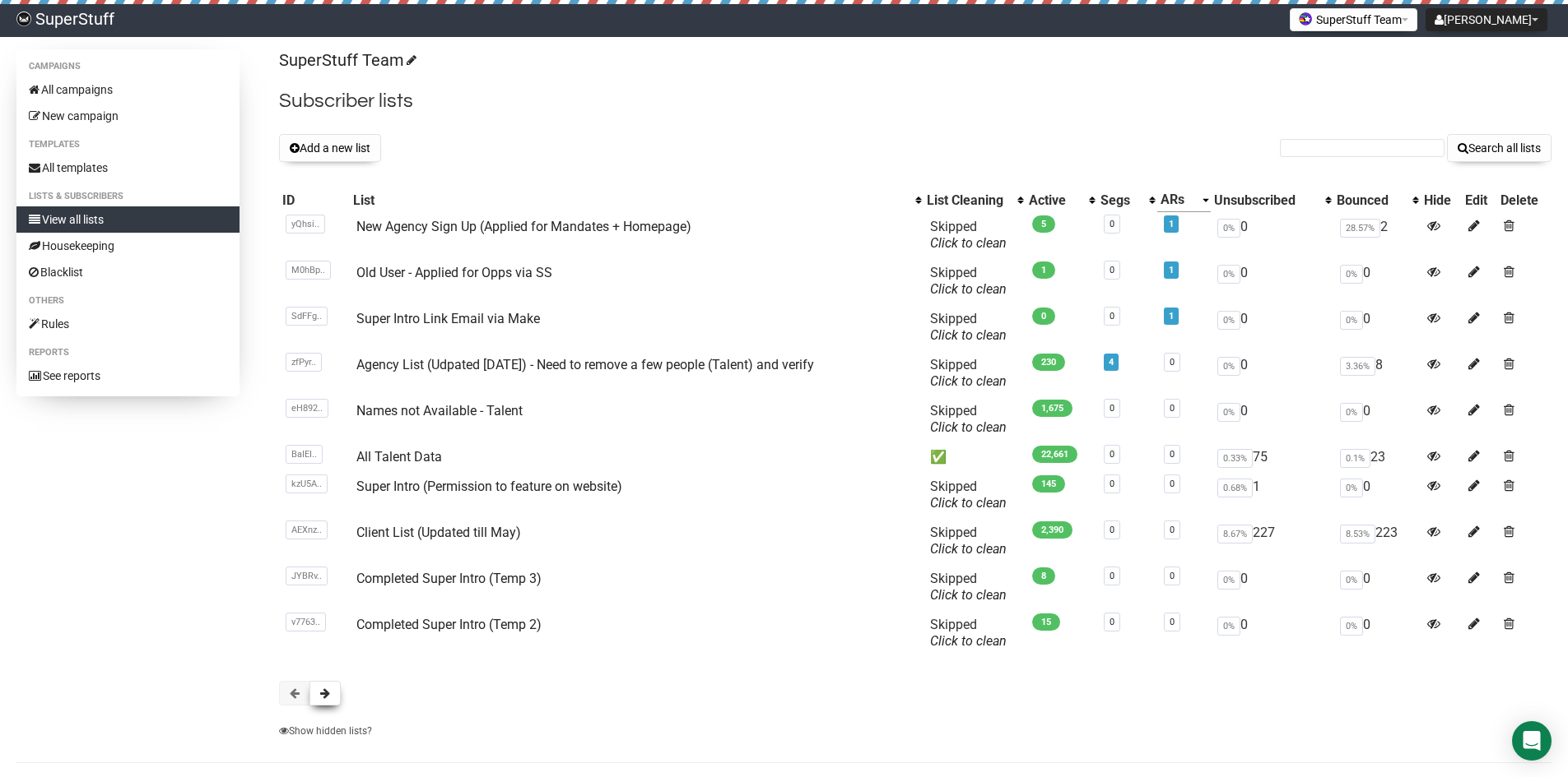
click at [322, 687] on span at bounding box center [325, 693] width 10 height 12
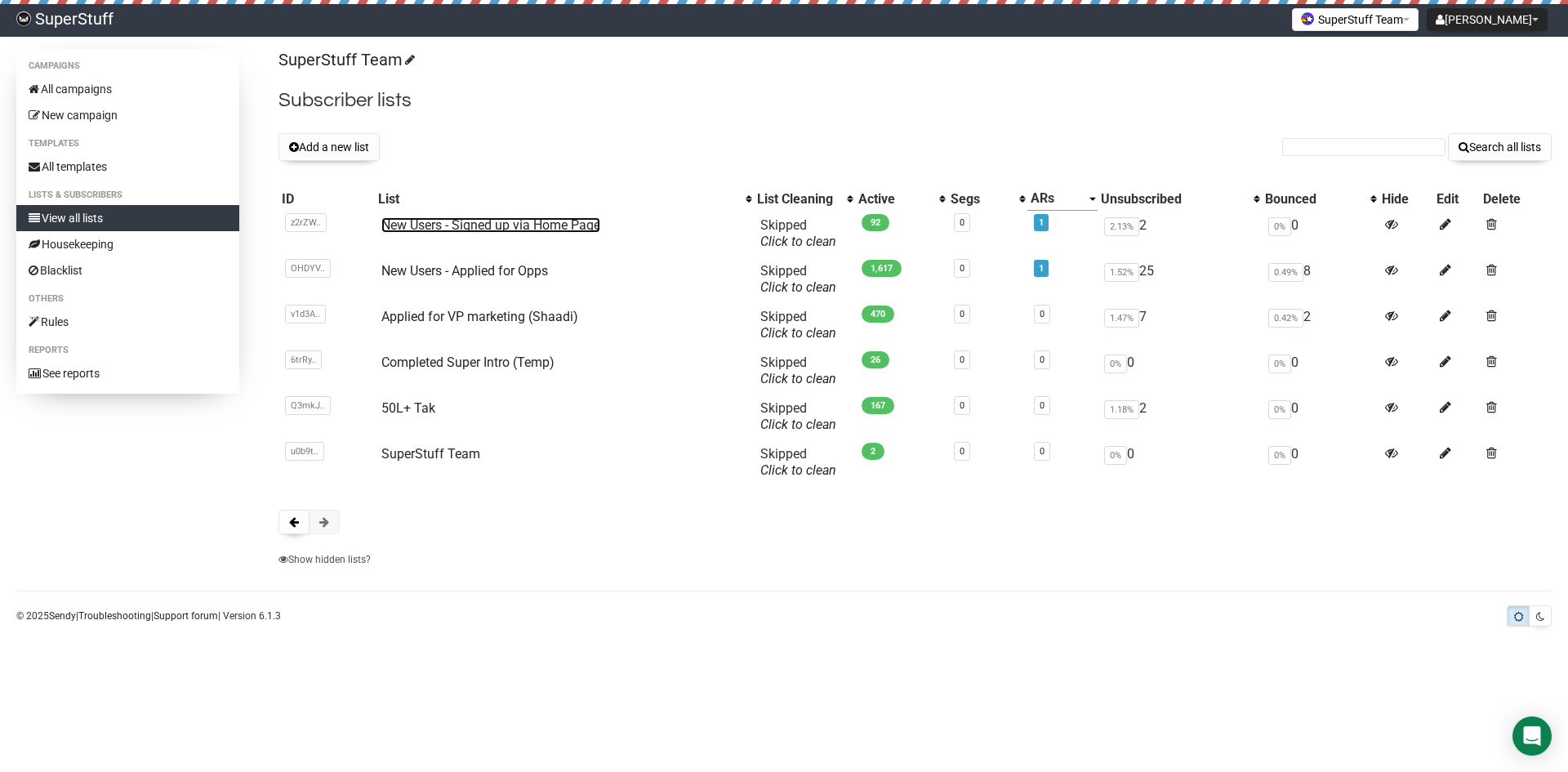
click at [448, 224] on link "New Users - Signed up via Home Page" at bounding box center [491, 225] width 219 height 16
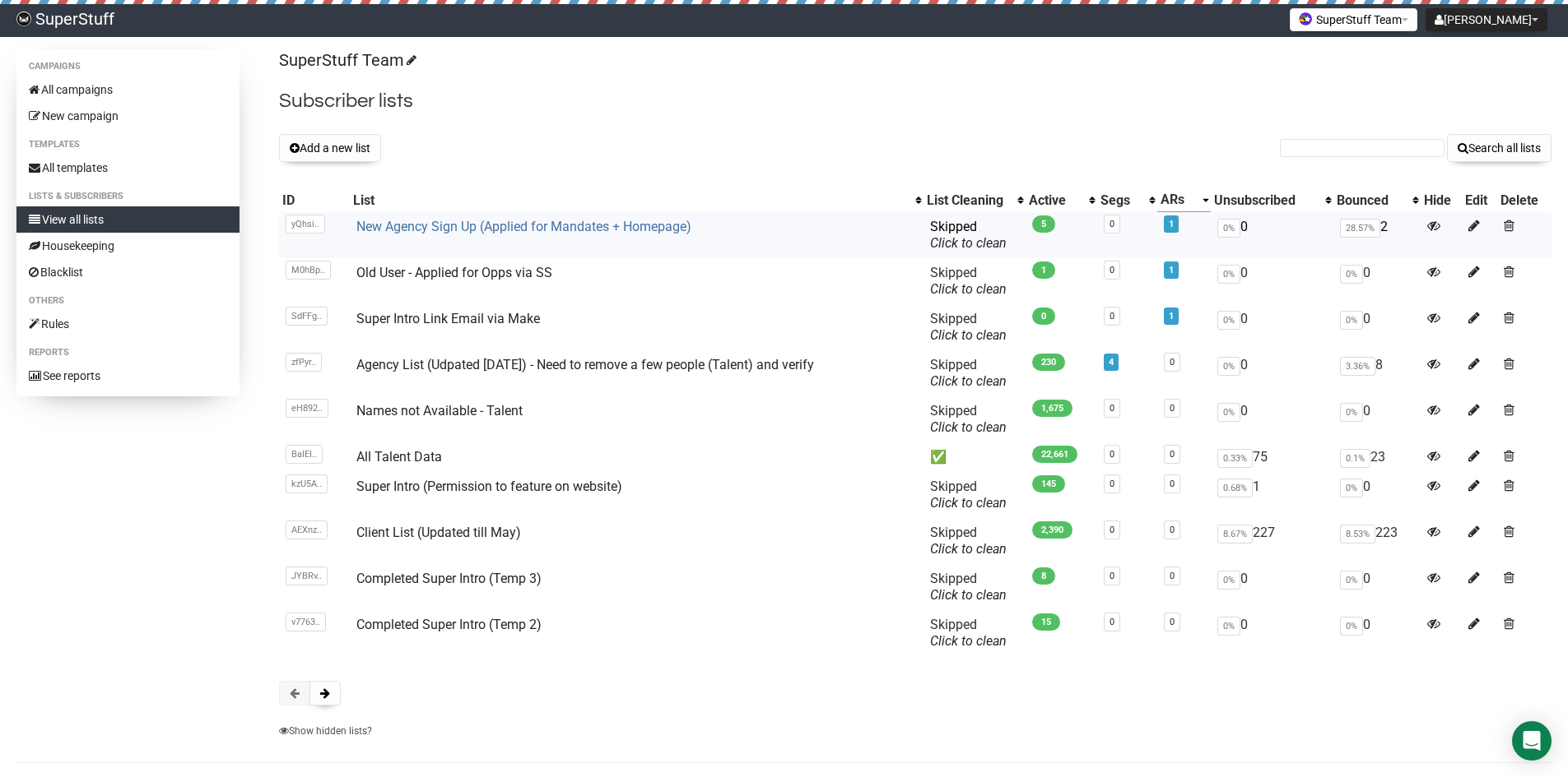
click at [554, 222] on link "New Agency Sign Up (Applied for Mandates + Homepage)" at bounding box center [523, 227] width 335 height 16
click at [500, 226] on link "New Agency Sign Up (Applied for Mandates + Homepage)" at bounding box center [523, 227] width 335 height 16
